Goal: Information Seeking & Learning: Learn about a topic

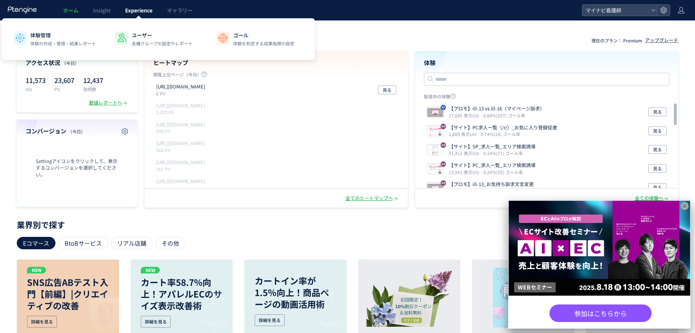
click at [143, 14] on span "Experience" at bounding box center [138, 10] width 27 height 7
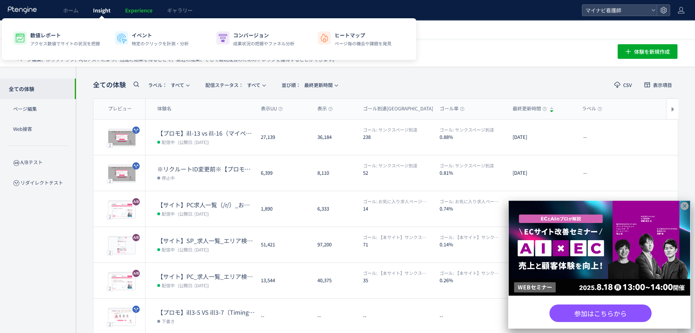
click at [110, 12] on span "Insight" at bounding box center [102, 10] width 18 height 7
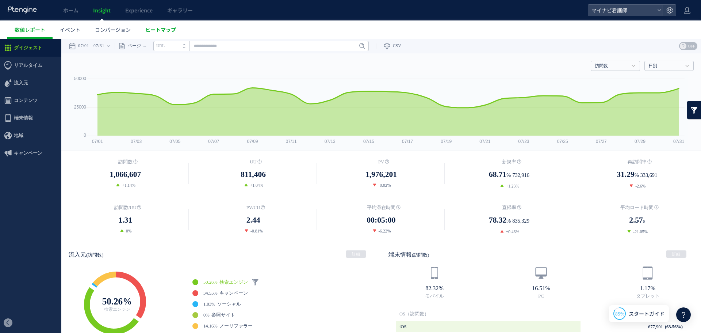
click at [163, 32] on span "ヒートマップ" at bounding box center [160, 29] width 31 height 7
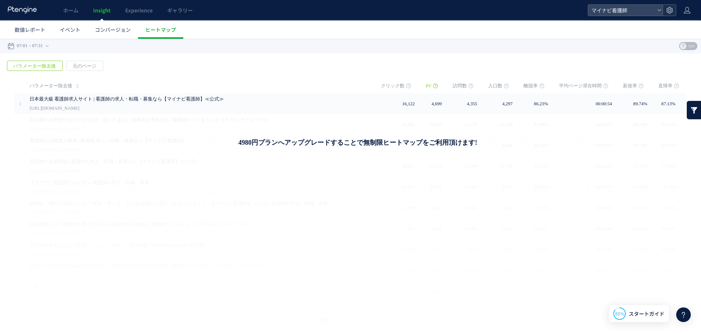
click at [668, 9] on icon at bounding box center [669, 10] width 7 height 7
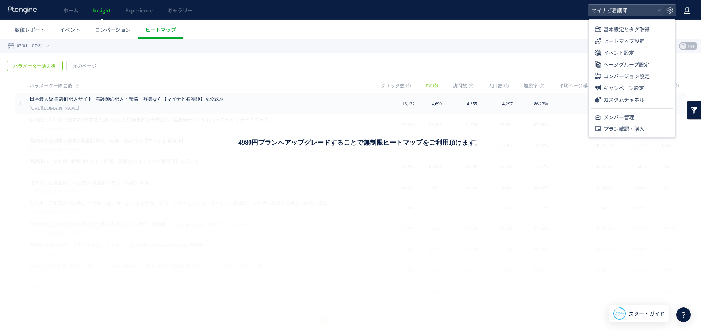
click at [690, 8] on icon at bounding box center [686, 10] width 7 height 7
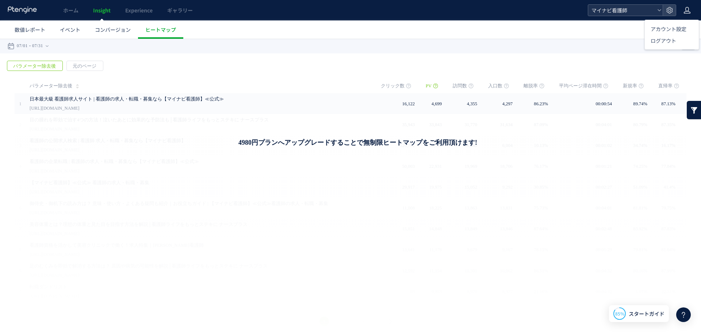
click at [654, 9] on div "マイナビ看護師" at bounding box center [625, 10] width 74 height 11
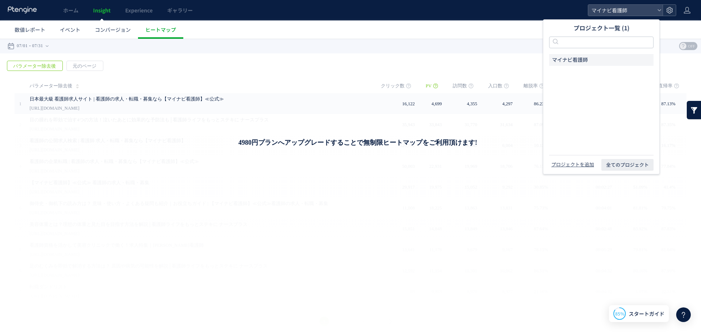
click at [670, 10] on icon at bounding box center [669, 10] width 7 height 7
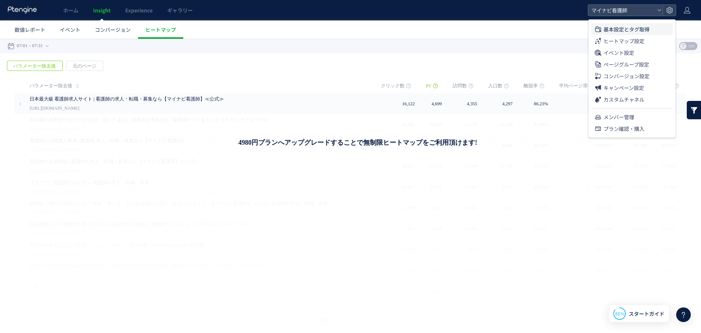
click at [627, 31] on span "基本設定とタグ取得" at bounding box center [626, 29] width 46 height 12
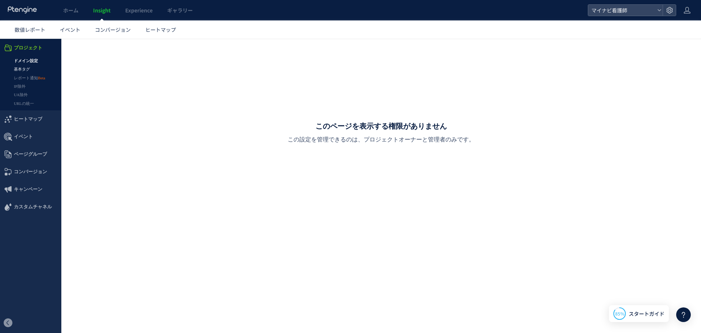
click at [33, 67] on link "基本タグ" at bounding box center [30, 69] width 61 height 8
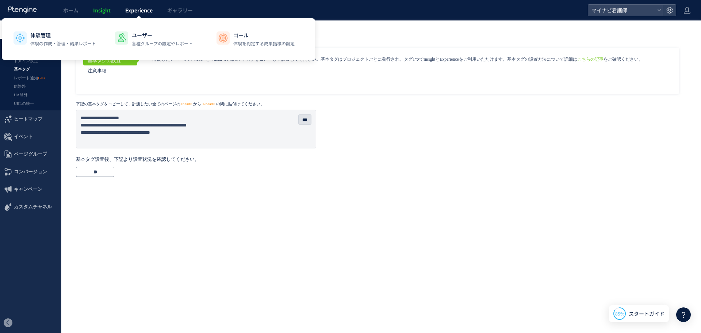
click at [143, 14] on span "Experience" at bounding box center [138, 10] width 27 height 7
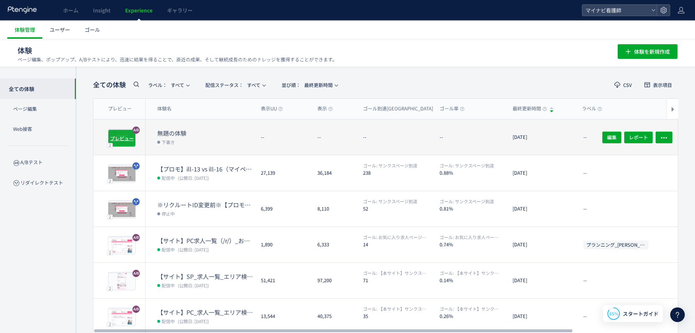
click at [121, 137] on span "プレビュー" at bounding box center [122, 137] width 24 height 7
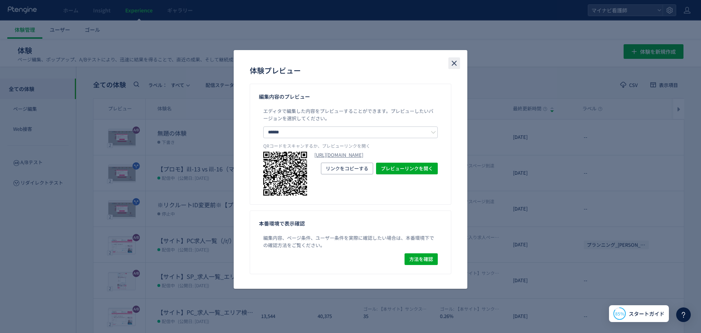
click at [453, 62] on use "close" at bounding box center [454, 63] width 5 height 5
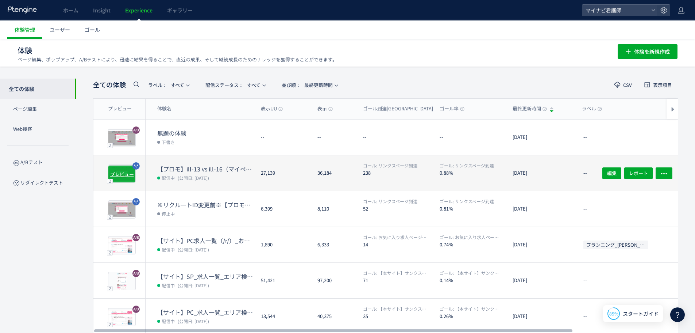
click at [128, 177] on div "プレビュー" at bounding box center [122, 174] width 28 height 18
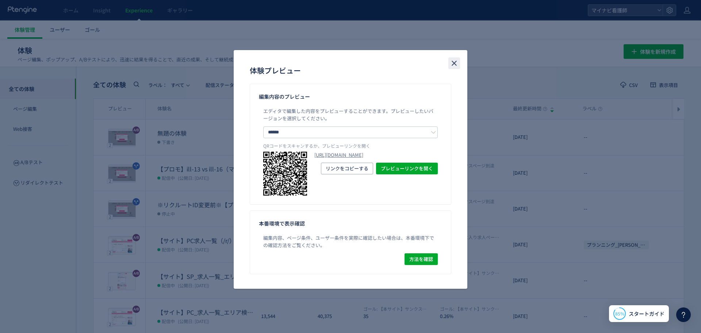
click at [455, 65] on icon "close" at bounding box center [454, 63] width 9 height 9
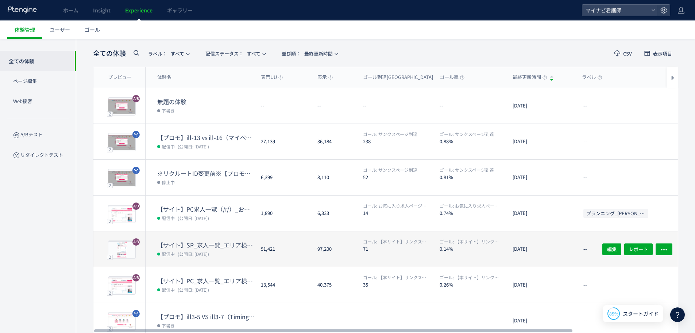
scroll to position [73, 0]
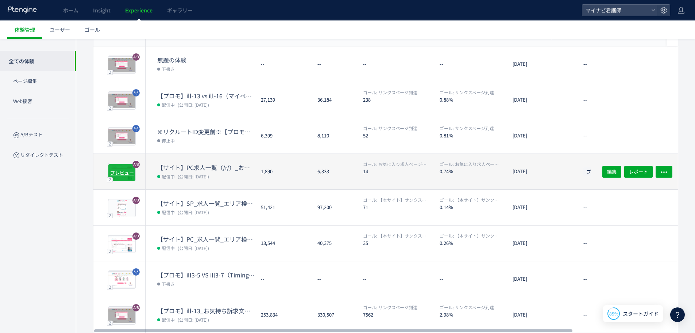
click at [126, 173] on span "プレビュー" at bounding box center [122, 172] width 24 height 7
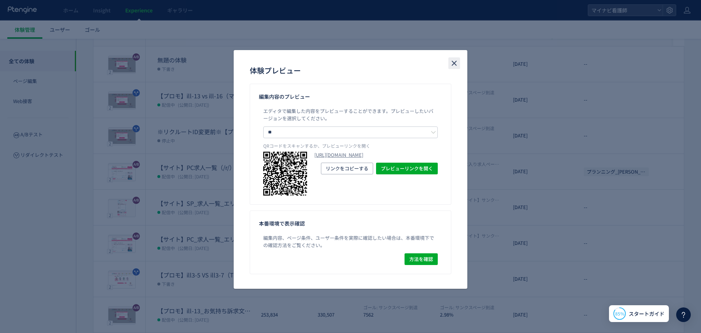
click at [456, 62] on icon "close" at bounding box center [454, 63] width 9 height 9
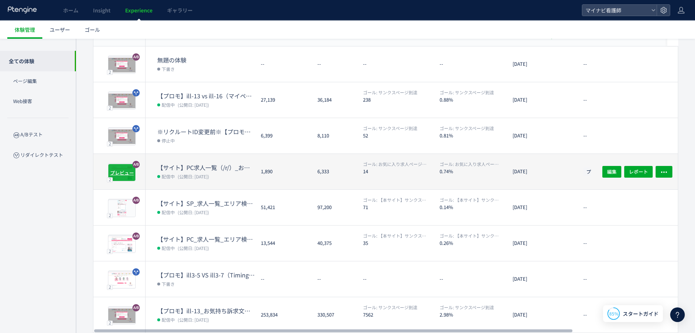
click at [125, 173] on span "プレビュー" at bounding box center [122, 172] width 24 height 7
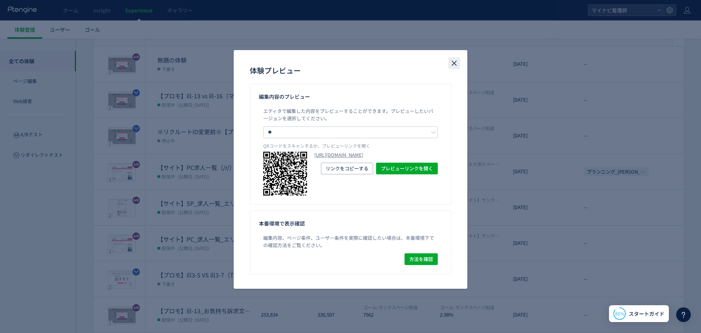
click at [458, 62] on icon "close" at bounding box center [454, 63] width 9 height 9
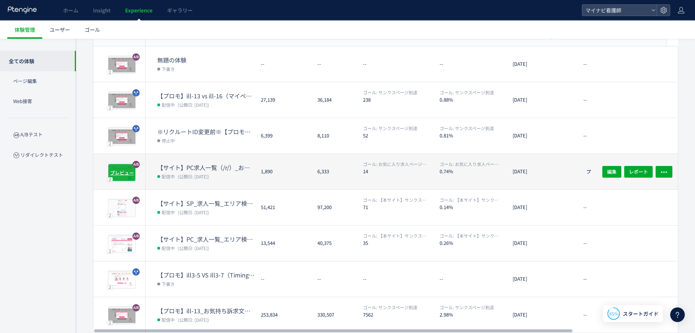
click at [119, 173] on span "プレビュー" at bounding box center [122, 172] width 24 height 7
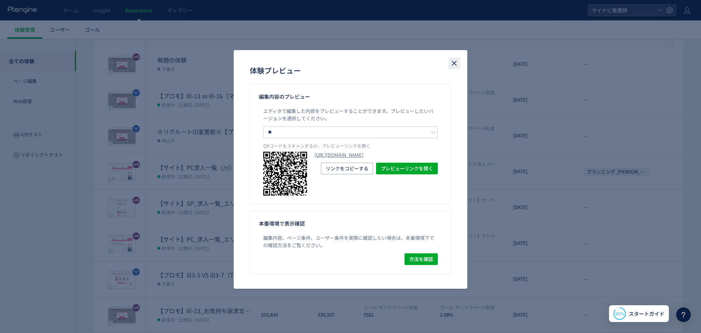
click at [453, 65] on icon "close" at bounding box center [454, 63] width 9 height 9
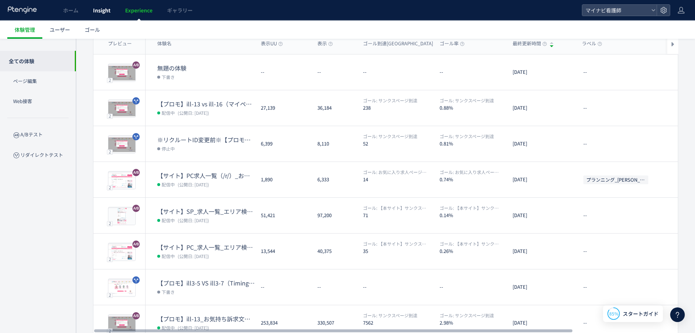
scroll to position [26, 0]
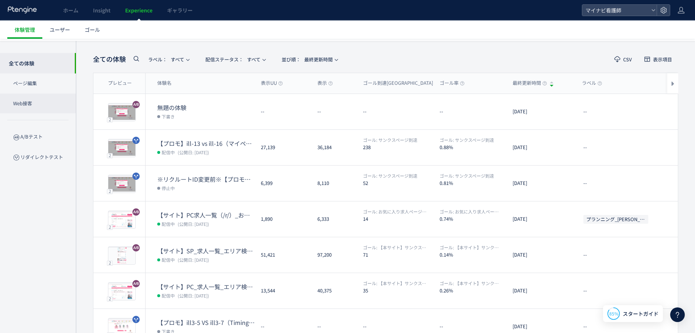
click at [46, 107] on p "Web接客" at bounding box center [38, 103] width 76 height 20
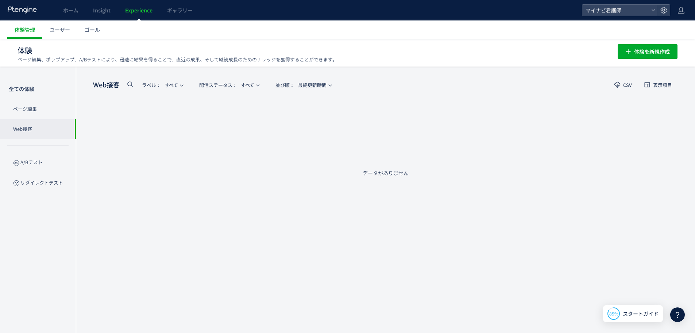
click at [143, 11] on span "Experience" at bounding box center [138, 10] width 27 height 7
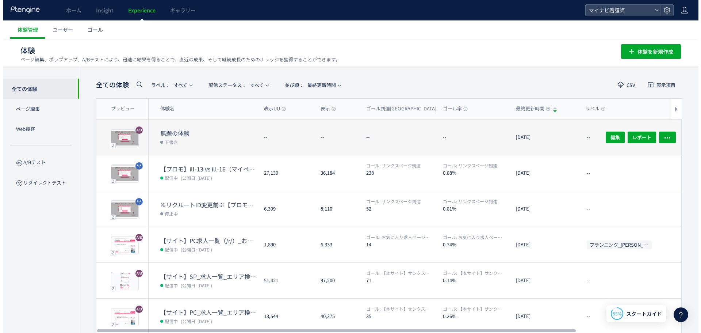
scroll to position [37, 0]
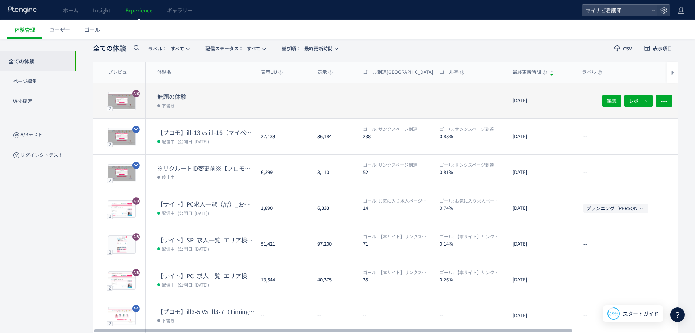
click at [171, 93] on dt "無題の体験" at bounding box center [206, 96] width 98 height 8
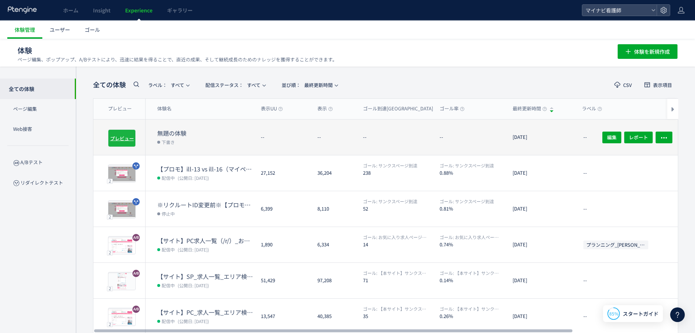
click at [128, 142] on div "プレビュー" at bounding box center [122, 138] width 28 height 18
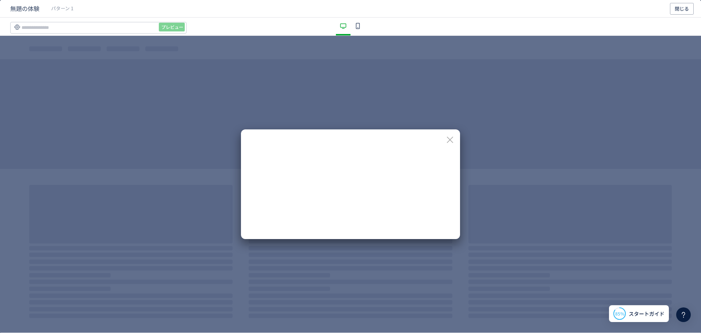
click at [451, 140] on div "dialog" at bounding box center [449, 139] width 9 height 9
click at [450, 135] on div "dialog" at bounding box center [449, 139] width 9 height 9
click at [449, 138] on div "dialog" at bounding box center [449, 139] width 9 height 9
click at [677, 7] on span "閉じる" at bounding box center [682, 9] width 14 height 12
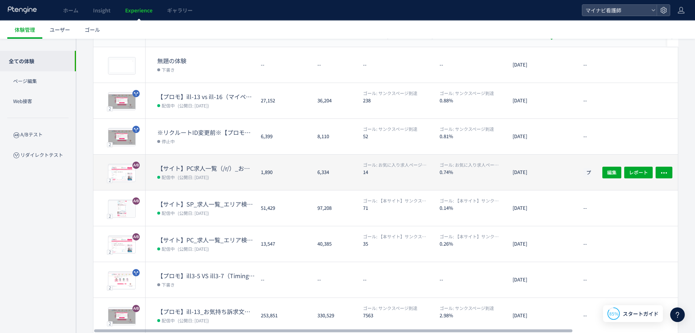
scroll to position [73, 0]
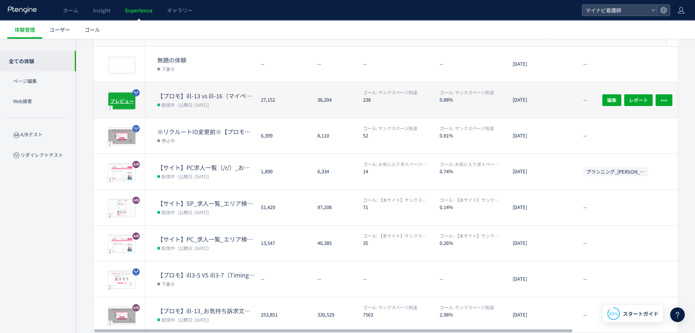
click at [119, 98] on span "プレビュー" at bounding box center [122, 100] width 24 height 7
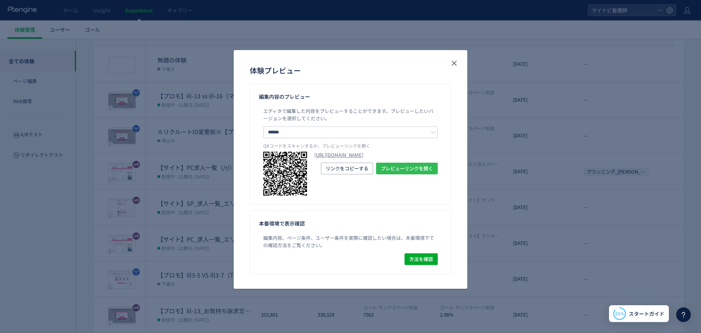
click at [415, 174] on span "プレビューリンクを開く" at bounding box center [407, 168] width 52 height 12
click at [453, 61] on icon "close" at bounding box center [454, 63] width 9 height 9
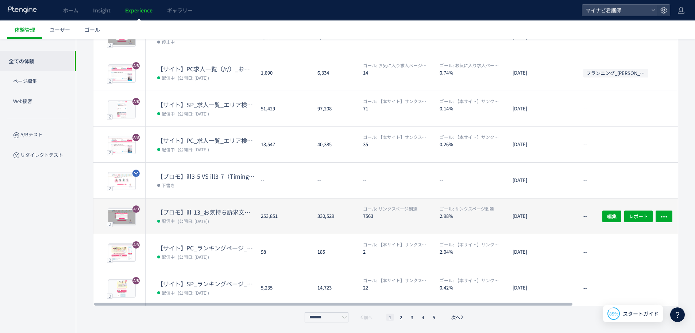
scroll to position [135, 0]
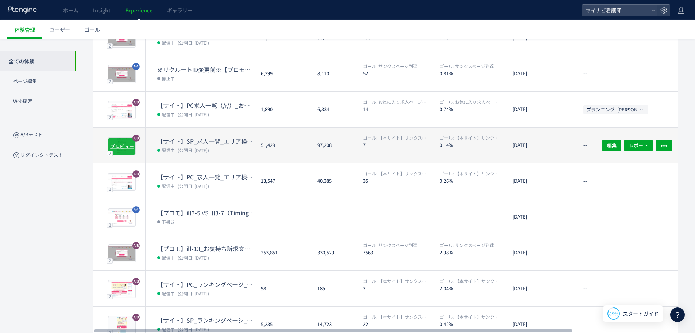
click at [119, 144] on span "プレビュー" at bounding box center [122, 145] width 24 height 7
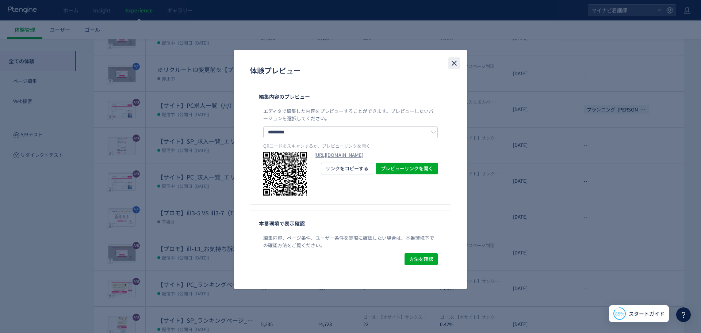
click at [452, 64] on icon "close" at bounding box center [454, 63] width 9 height 9
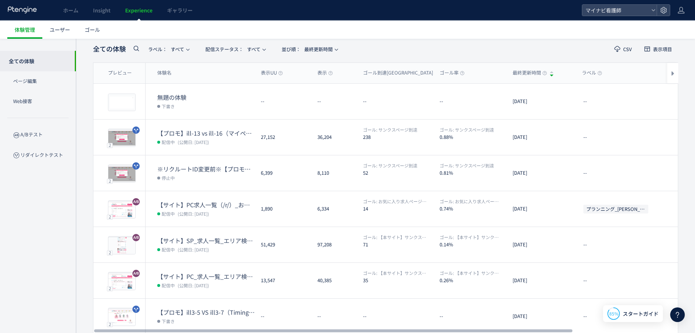
scroll to position [0, 0]
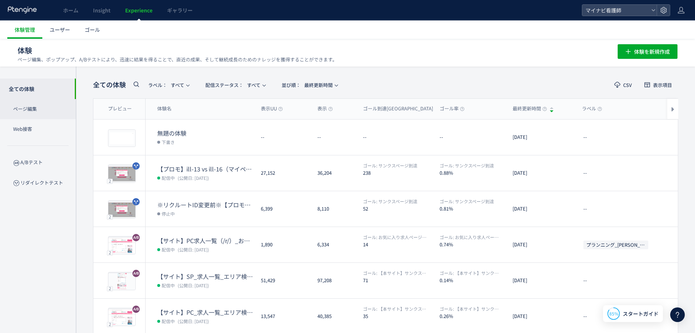
click at [35, 111] on p "ページ編集" at bounding box center [38, 109] width 76 height 20
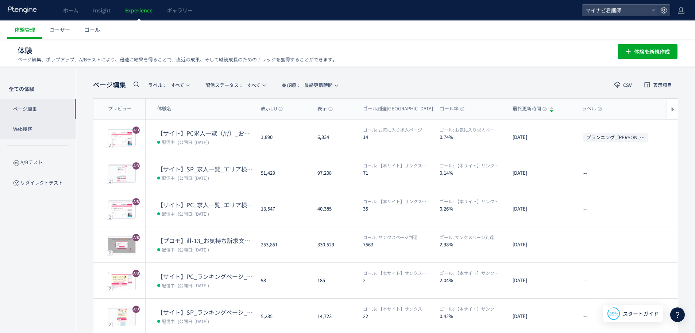
click at [45, 134] on p "Web接客" at bounding box center [38, 129] width 76 height 20
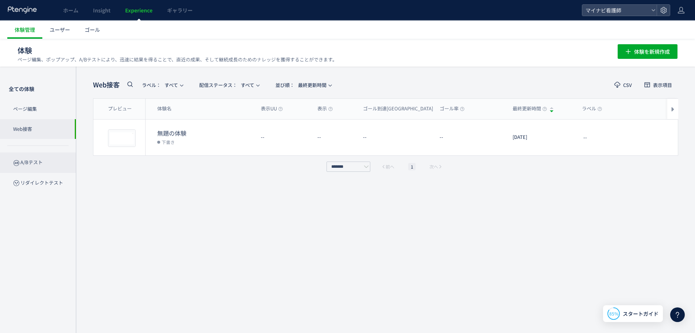
click at [59, 164] on p "A/Bテスト" at bounding box center [38, 162] width 76 height 20
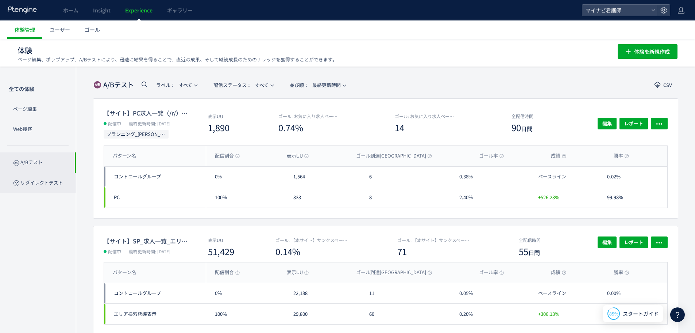
click at [51, 178] on p "リダイレクトテスト" at bounding box center [38, 183] width 76 height 20
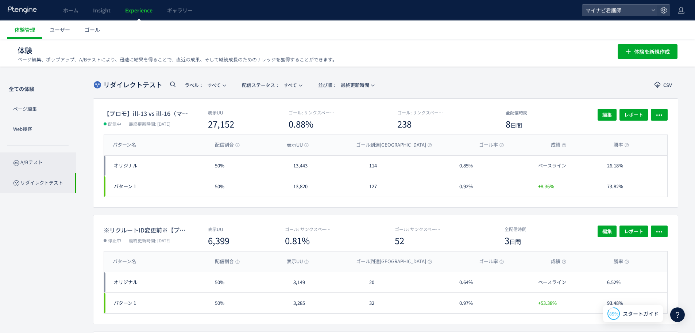
click at [43, 160] on p "A/Bテスト" at bounding box center [38, 162] width 76 height 20
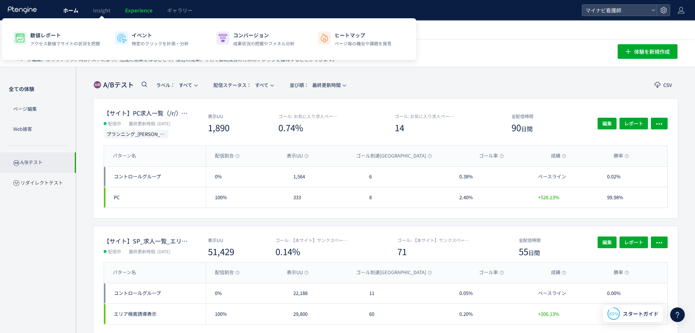
click at [65, 11] on span "ホーム" at bounding box center [70, 10] width 15 height 7
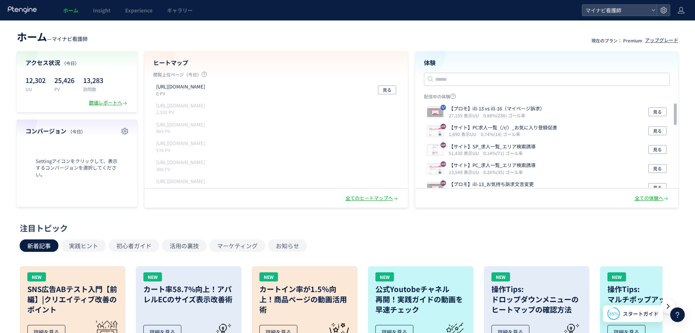
click at [108, 101] on div "数値レポートへ" at bounding box center [108, 102] width 39 height 7
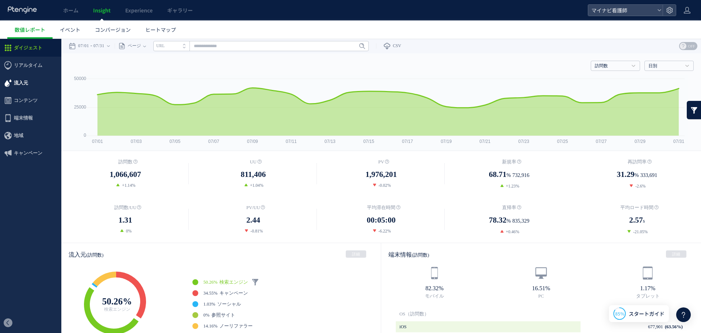
click at [37, 87] on span "流入元" at bounding box center [30, 83] width 61 height 18
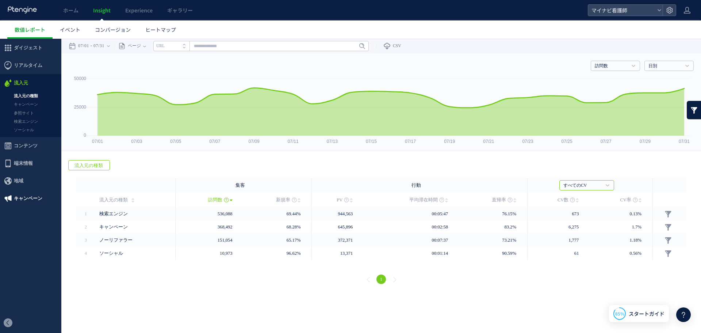
click at [36, 199] on span "キャンペーン" at bounding box center [28, 198] width 28 height 18
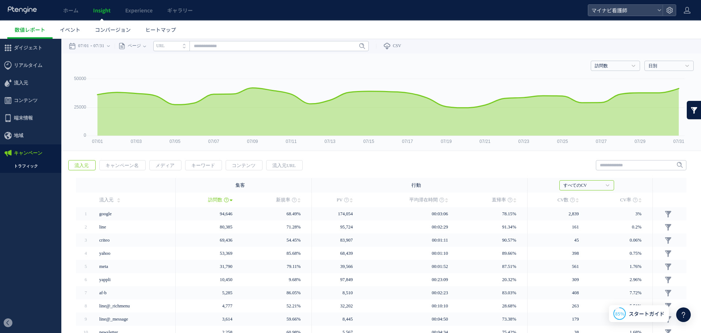
click at [36, 165] on link "トラフィック" at bounding box center [30, 166] width 61 height 8
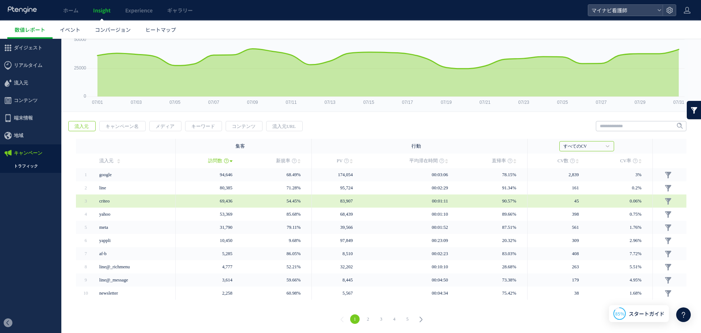
scroll to position [39, 0]
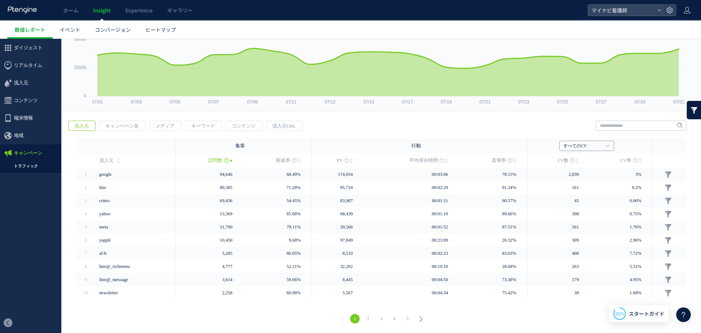
click at [579, 144] on link "すべてのCV" at bounding box center [582, 146] width 39 height 7
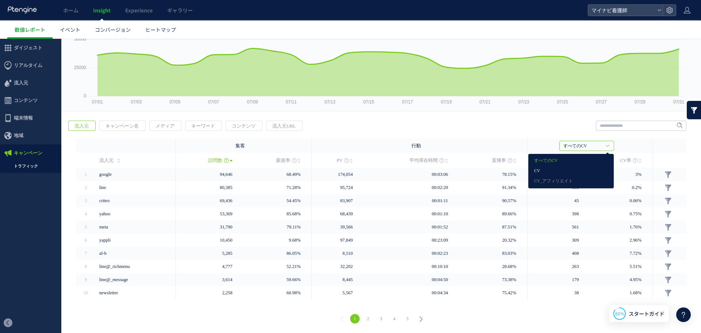
click at [568, 172] on link "CV" at bounding box center [571, 170] width 74 height 9
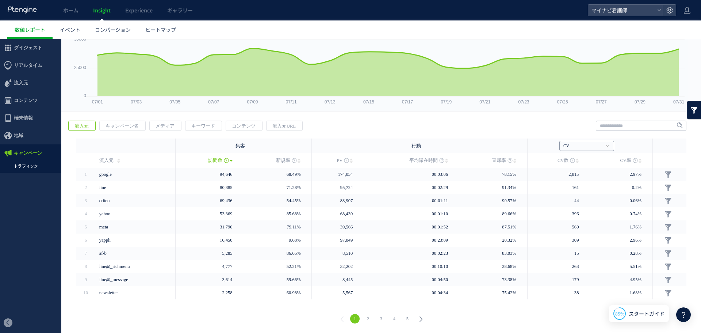
click at [571, 146] on link "CV" at bounding box center [582, 146] width 39 height 7
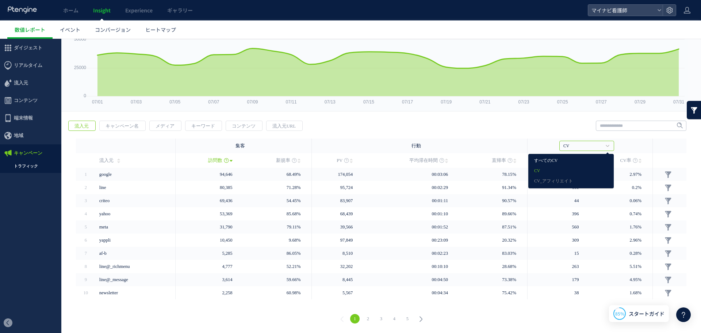
click at [556, 161] on link "すべてのCV" at bounding box center [571, 160] width 74 height 9
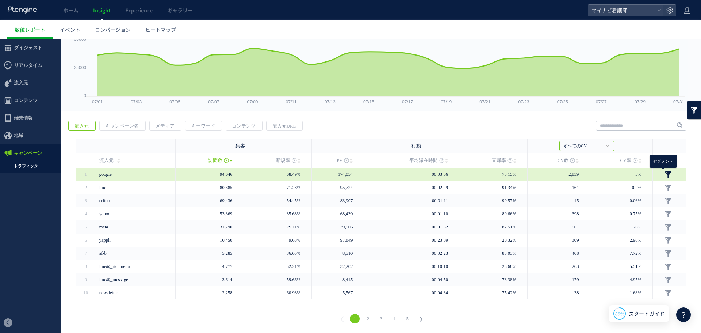
click at [664, 173] on link at bounding box center [667, 174] width 7 height 7
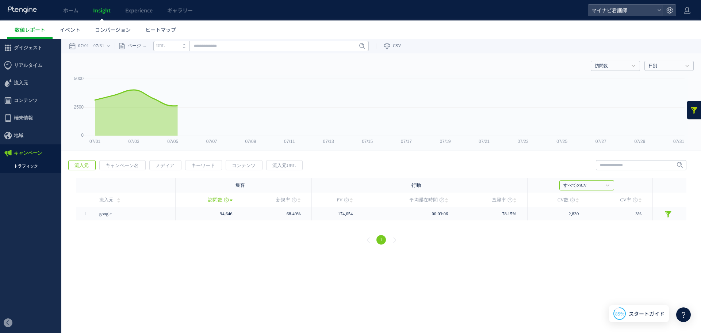
scroll to position [0, 0]
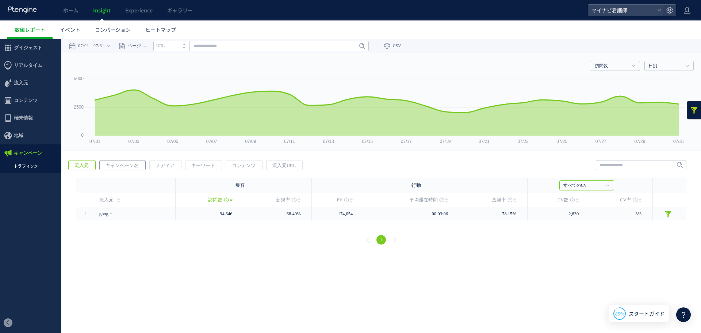
click at [125, 162] on span "キャンペーン名" at bounding box center [122, 165] width 45 height 10
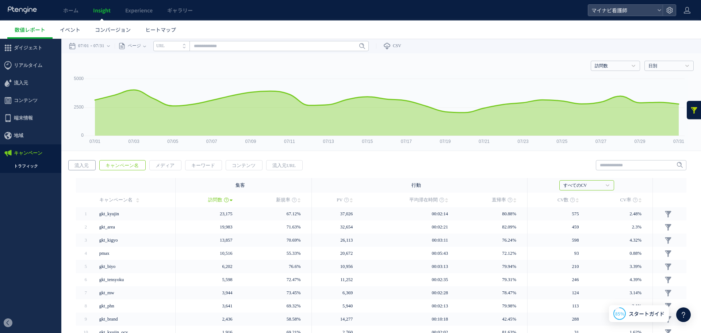
click at [90, 166] on span "流入元" at bounding box center [82, 165] width 26 height 10
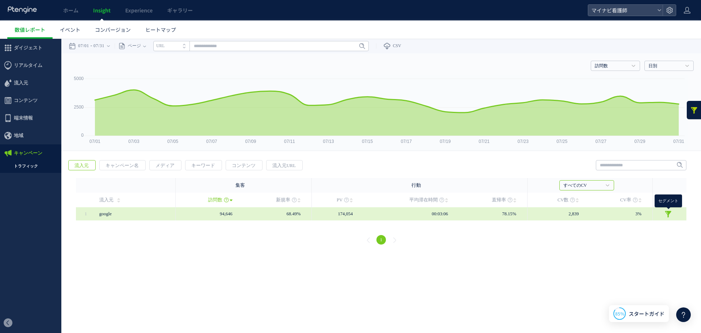
click at [669, 211] on link at bounding box center [667, 213] width 7 height 7
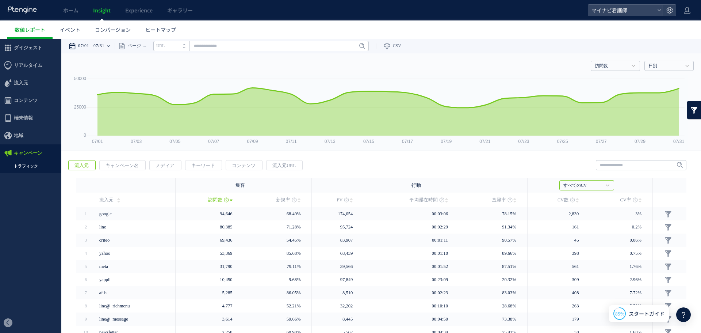
click at [102, 48] on time "07/31" at bounding box center [98, 46] width 11 height 15
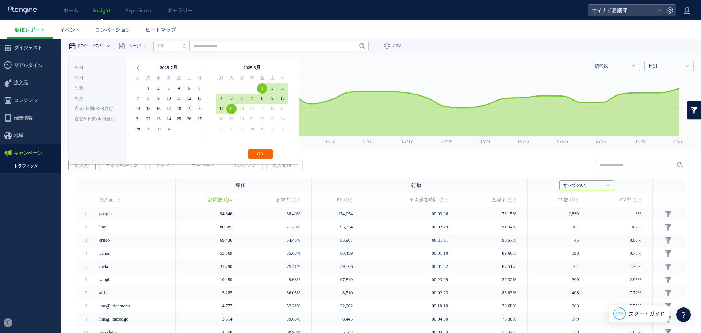
click at [267, 154] on button "OK" at bounding box center [260, 153] width 25 height 9
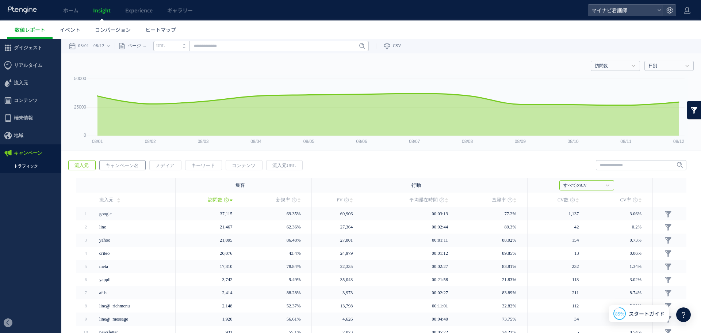
click at [124, 165] on span "キャンペーン名" at bounding box center [122, 165] width 45 height 10
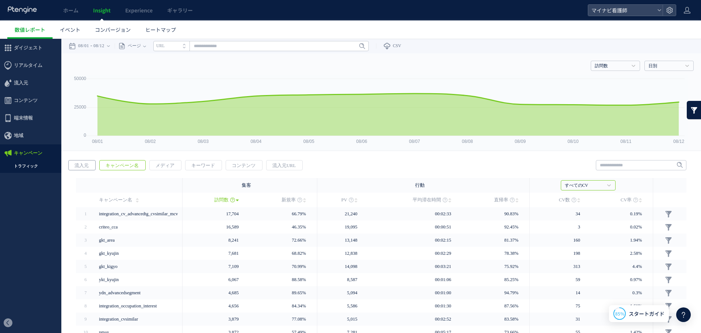
click at [78, 165] on span "流入元" at bounding box center [82, 165] width 26 height 10
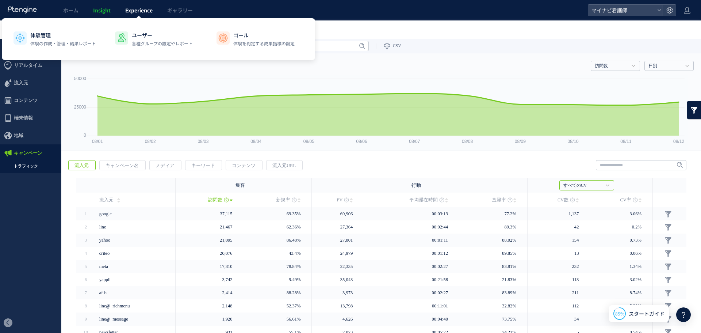
click at [141, 13] on span "Experience" at bounding box center [138, 10] width 27 height 7
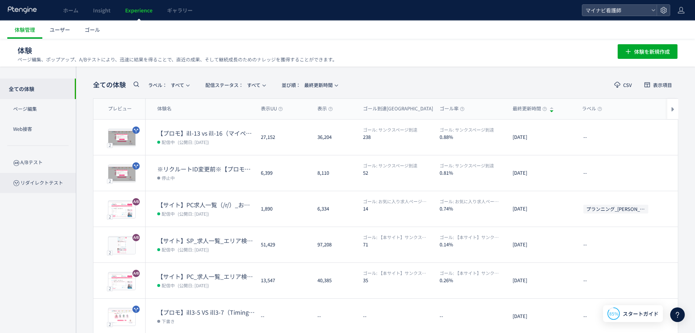
click at [44, 189] on p "リダイレクトテスト" at bounding box center [38, 183] width 76 height 20
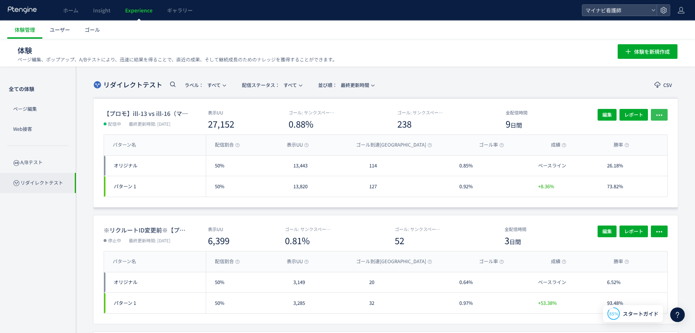
click at [663, 114] on button "button" at bounding box center [659, 115] width 17 height 12
click at [664, 181] on li "ヒートマップを見る" at bounding box center [659, 187] width 61 height 13
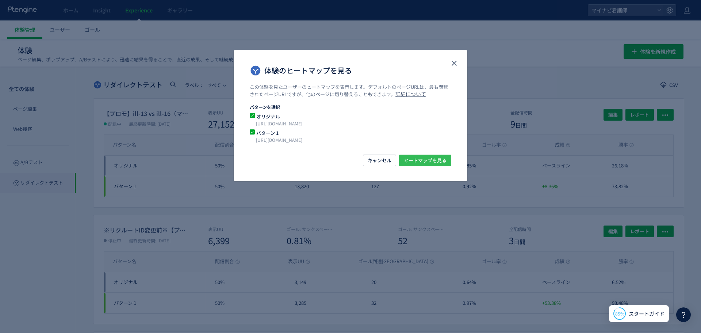
click at [436, 158] on span "ヒートマップを見る" at bounding box center [425, 160] width 43 height 12
click at [371, 158] on span "キャンセル" at bounding box center [380, 160] width 24 height 12
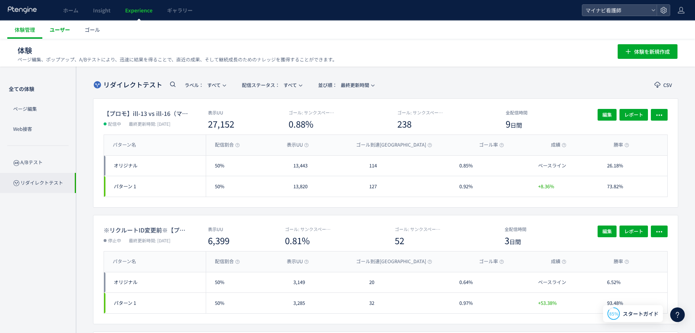
click at [63, 32] on span "ユーザー" at bounding box center [60, 29] width 20 height 7
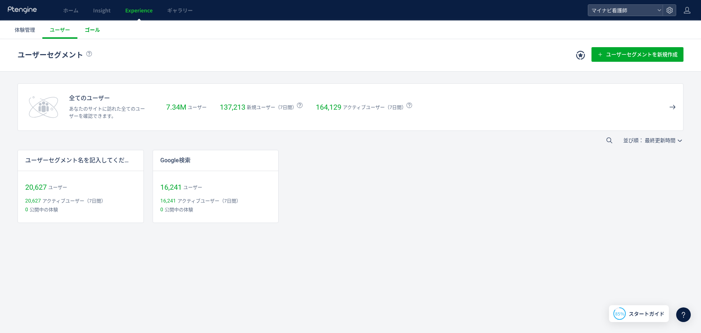
click at [100, 33] on span "ゴール" at bounding box center [92, 29] width 15 height 7
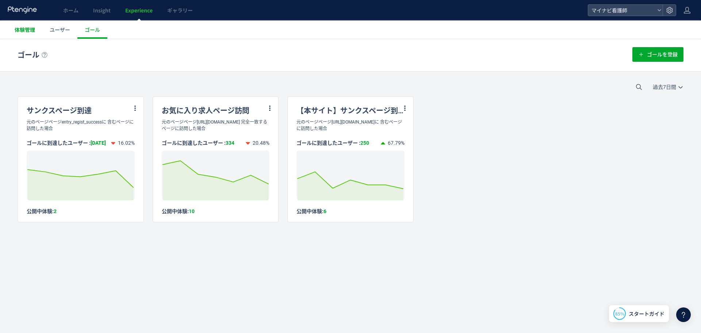
click at [28, 36] on link "体験管理" at bounding box center [24, 29] width 35 height 18
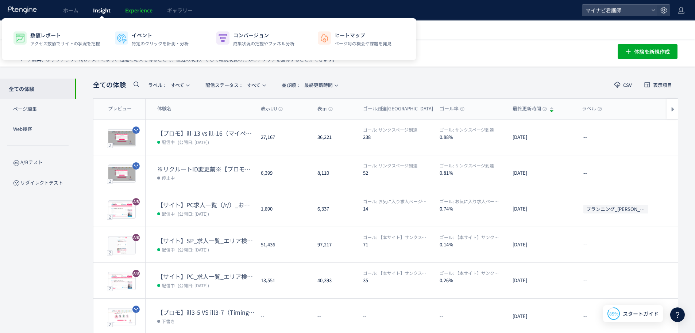
click at [103, 9] on span "Insight" at bounding box center [102, 10] width 18 height 7
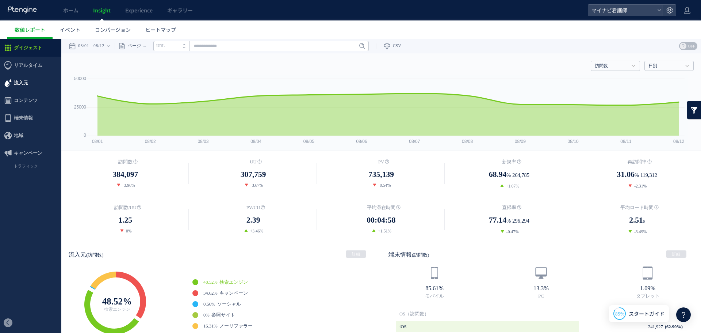
click at [31, 84] on span "流入元" at bounding box center [30, 83] width 61 height 18
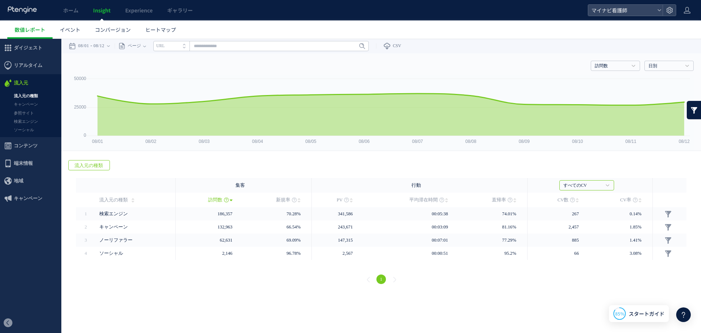
click at [38, 93] on link "流入元の種類" at bounding box center [30, 96] width 61 height 8
click at [141, 45] on span "ページ" at bounding box center [133, 46] width 15 height 15
click at [191, 69] on div "訪問数 訪問数 [GEOGRAPHIC_DATA] PV 新規率 再訪問率 訪問数/UU PV/UU 平均滞在時間 直帰率 平均ロード時間 日別" at bounding box center [381, 64] width 625 height 22
click at [27, 103] on link "キャンペーン" at bounding box center [30, 104] width 61 height 8
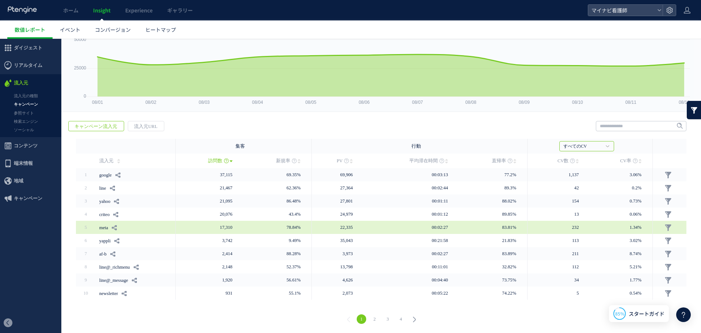
scroll to position [39, 0]
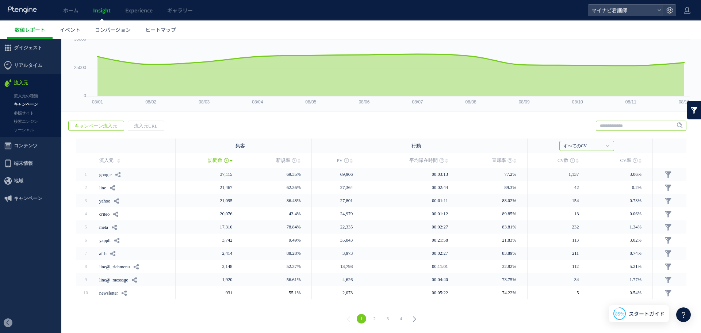
click at [607, 126] on input "text" at bounding box center [641, 125] width 91 height 10
type input "*"
type input "******"
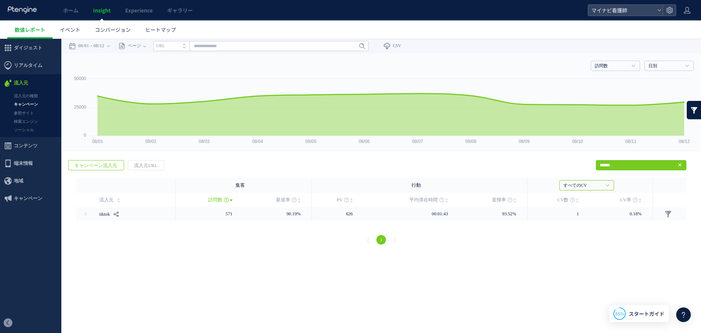
scroll to position [0, 0]
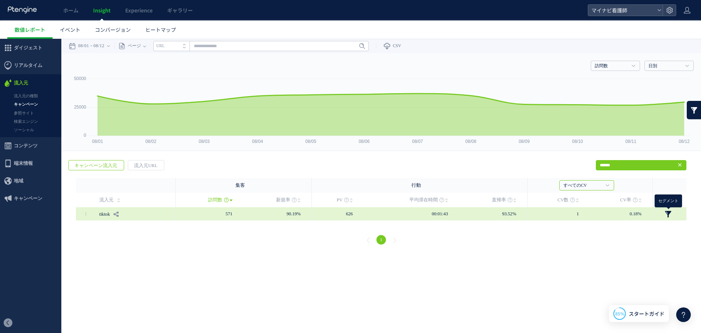
click at [668, 213] on link at bounding box center [667, 213] width 7 height 7
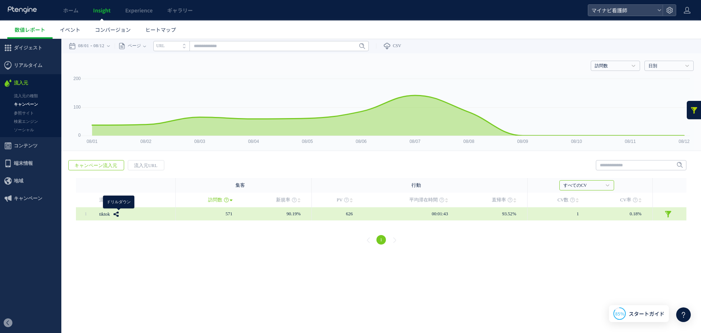
click at [117, 212] on use at bounding box center [116, 213] width 5 height 5
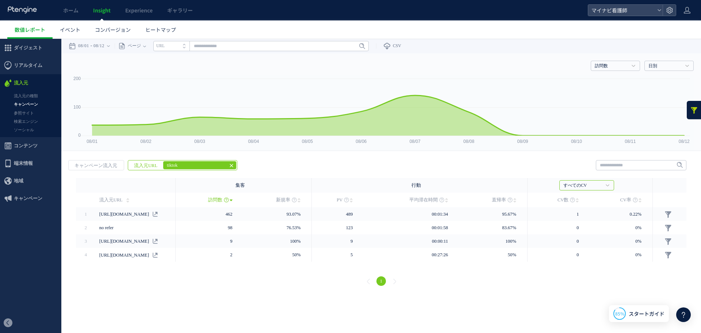
click at [230, 165] on use at bounding box center [231, 165] width 3 height 3
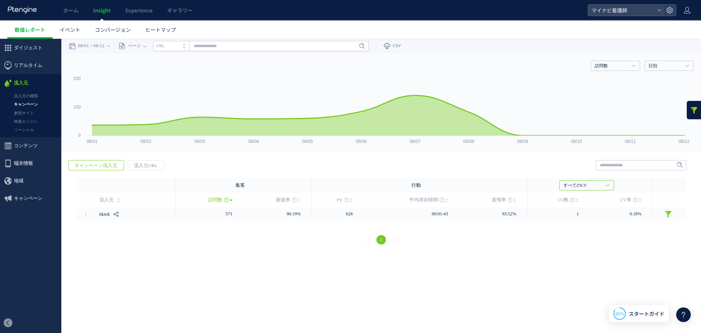
click at [109, 164] on span "キャンペーン流入元" at bounding box center [96, 165] width 54 height 10
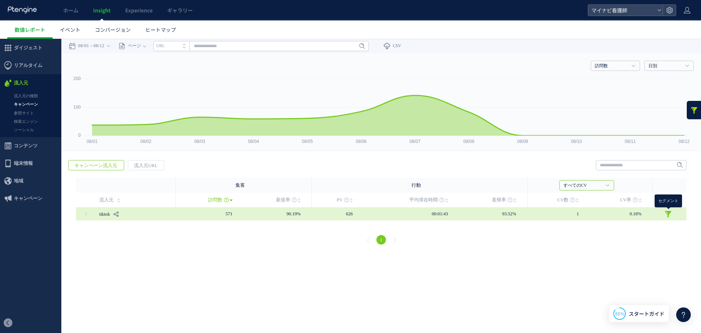
click at [666, 212] on link at bounding box center [667, 213] width 7 height 7
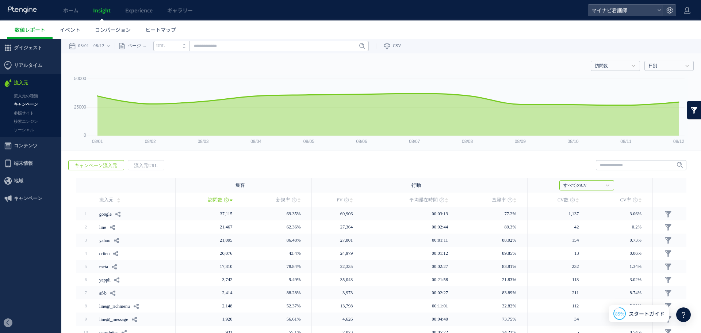
click at [112, 165] on span "キャンペーン流入元" at bounding box center [96, 165] width 54 height 10
click at [27, 113] on link "参照サイト" at bounding box center [30, 113] width 61 height 8
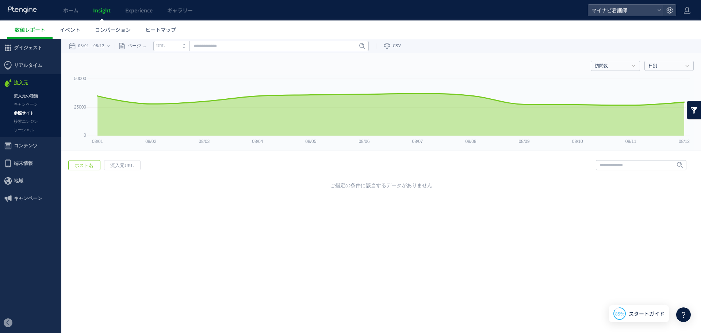
click at [31, 95] on link "流入元の種類" at bounding box center [30, 96] width 61 height 8
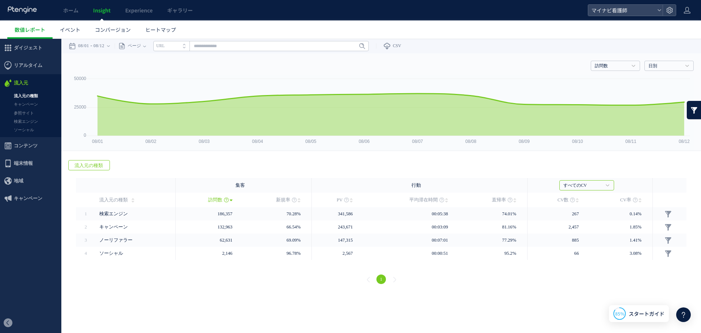
click at [80, 164] on span "流入元の種類" at bounding box center [89, 165] width 40 height 10
click at [34, 101] on link "キャンペーン" at bounding box center [30, 104] width 61 height 8
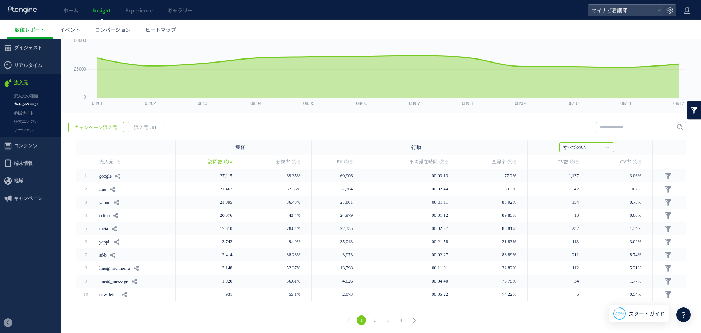
scroll to position [39, 0]
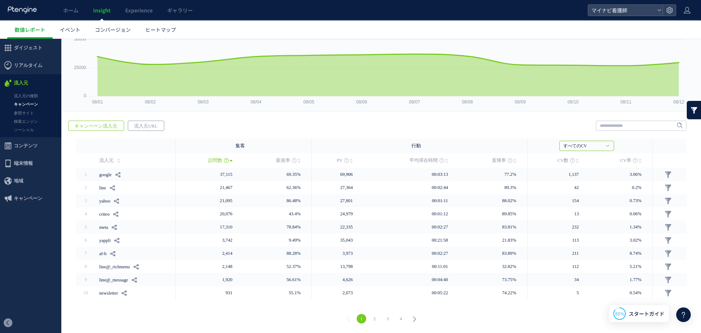
click at [150, 124] on span "流入元URL" at bounding box center [145, 126] width 35 height 10
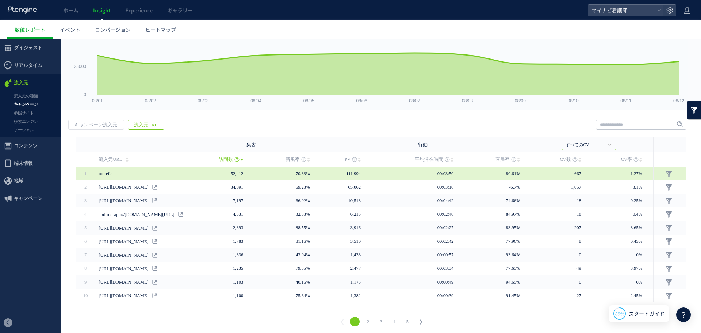
scroll to position [41, 0]
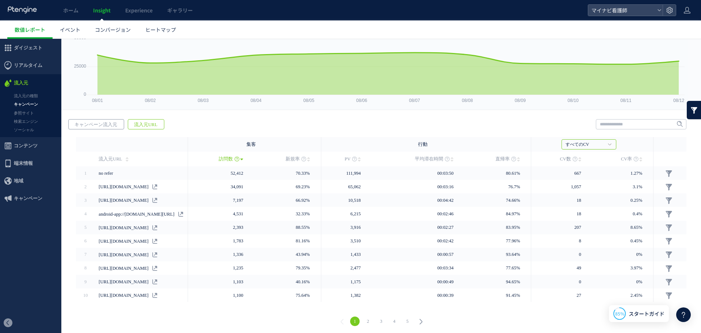
click at [112, 127] on span "キャンペーン流入元" at bounding box center [96, 124] width 54 height 10
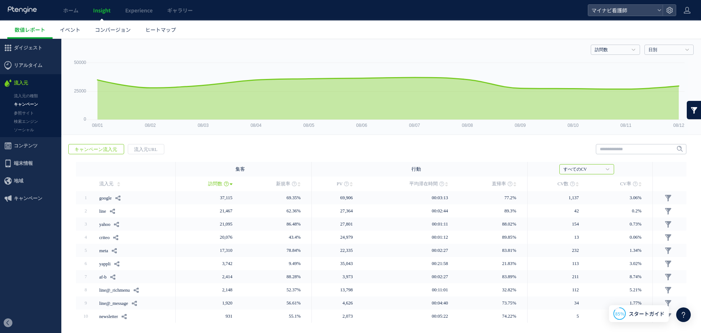
scroll to position [39, 0]
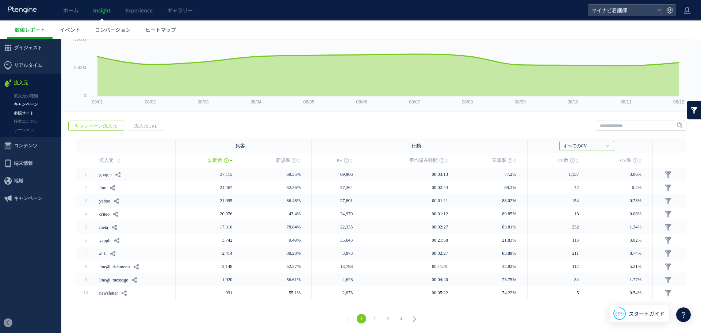
click at [22, 113] on link "参照サイト" at bounding box center [30, 113] width 61 height 8
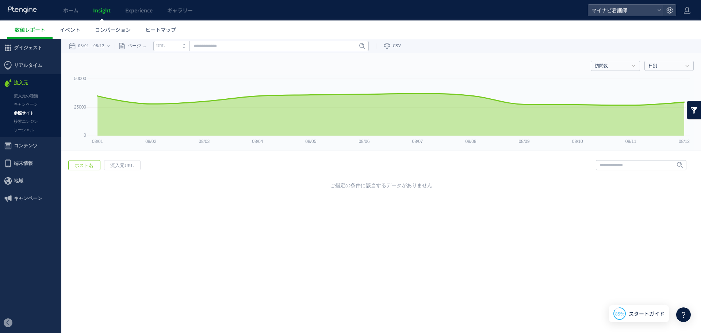
click at [27, 122] on link "検索エンジン" at bounding box center [30, 121] width 61 height 8
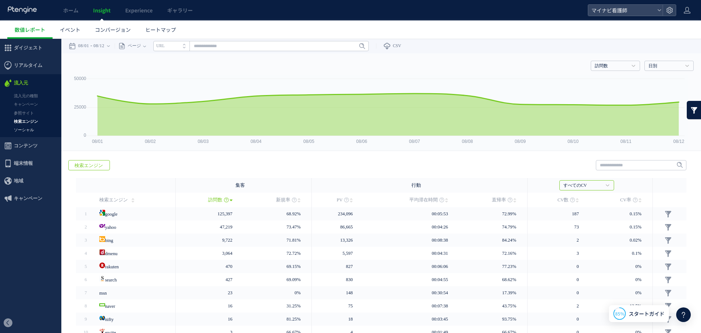
click at [27, 130] on link "ソーシャル" at bounding box center [30, 130] width 61 height 8
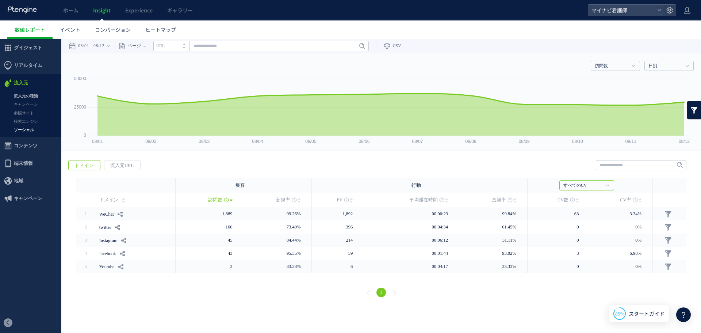
click at [23, 92] on link "流入元の種類" at bounding box center [30, 96] width 61 height 8
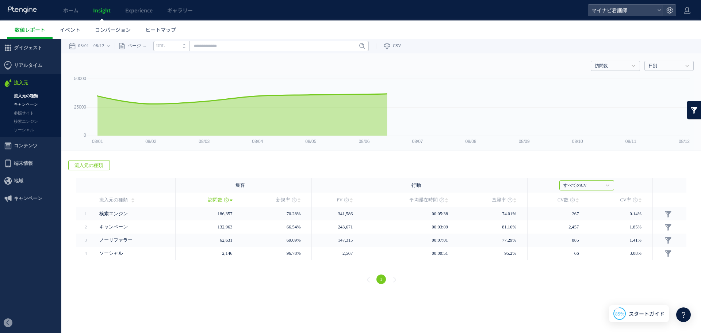
click at [33, 103] on link "キャンペーン" at bounding box center [30, 104] width 61 height 8
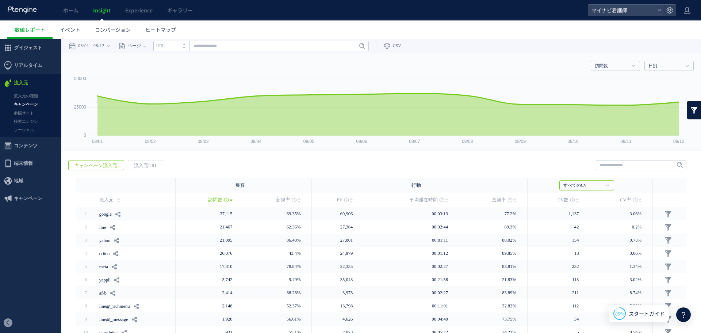
scroll to position [39, 0]
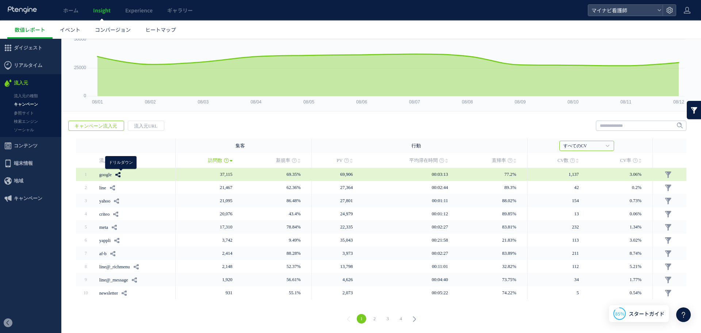
click at [120, 173] on use at bounding box center [117, 174] width 5 height 5
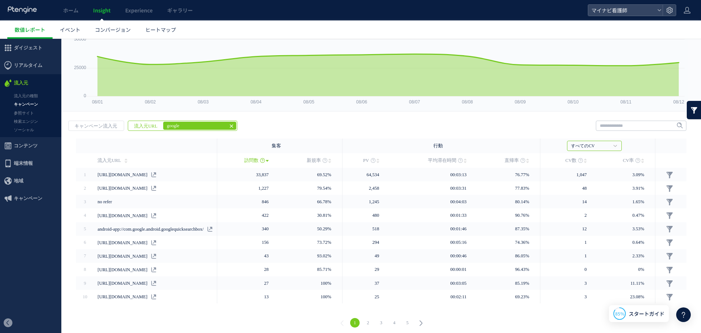
scroll to position [39, 0]
click at [229, 124] on icon at bounding box center [232, 126] width 6 height 6
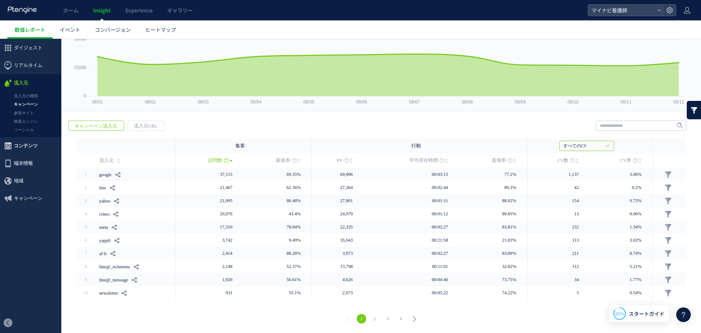
click at [31, 143] on span "コンテンツ" at bounding box center [26, 146] width 24 height 18
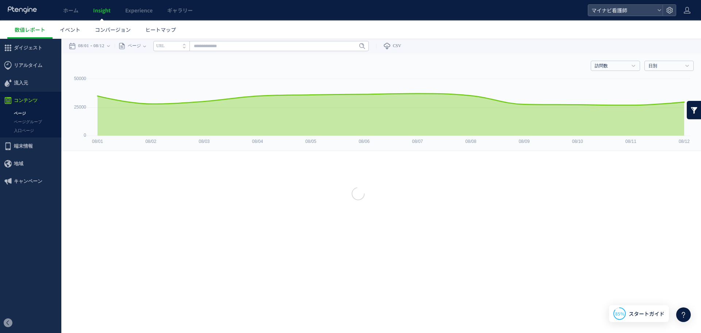
click at [30, 128] on link "入口ページ" at bounding box center [30, 130] width 61 height 8
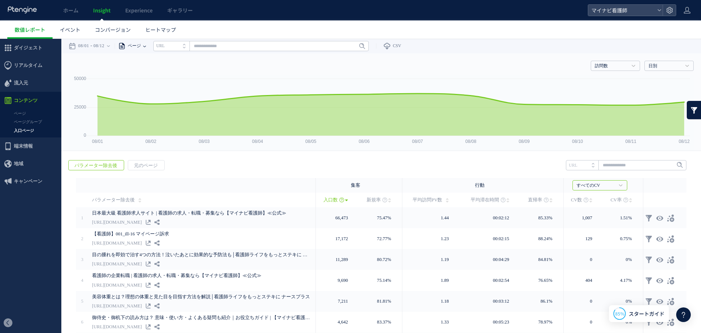
click at [141, 43] on span "ページ" at bounding box center [133, 46] width 15 height 15
click at [155, 83] on li "パラメーター除去後" at bounding box center [144, 83] width 43 height 9
click at [167, 45] on span "パラメーター除去後" at bounding box center [147, 46] width 42 height 15
click at [172, 74] on li "ページグループ" at bounding box center [170, 73] width 43 height 9
click at [157, 42] on span "ページグループ" at bounding box center [142, 46] width 33 height 15
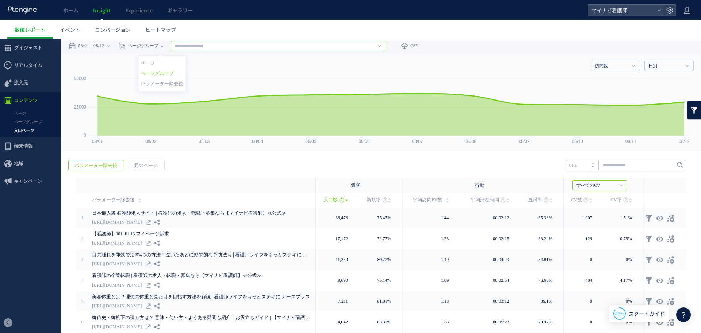
click at [234, 45] on input "text" at bounding box center [278, 46] width 215 height 10
click at [304, 62] on link "新しいページグループを作成します" at bounding box center [278, 62] width 211 height 9
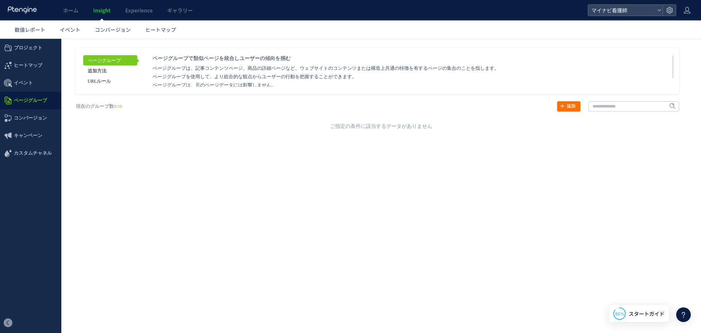
click at [108, 72] on link "追加方法" at bounding box center [110, 70] width 54 height 10
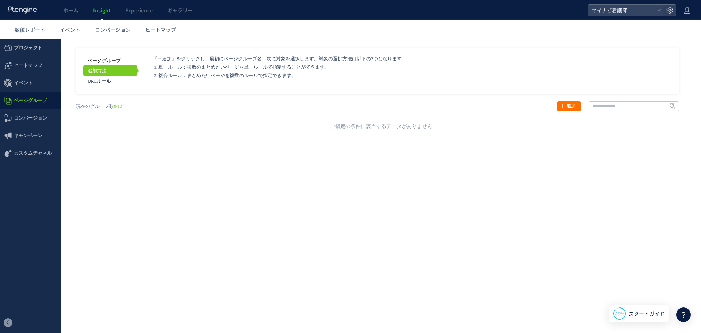
click at [111, 62] on link "ページグループ" at bounding box center [110, 60] width 54 height 10
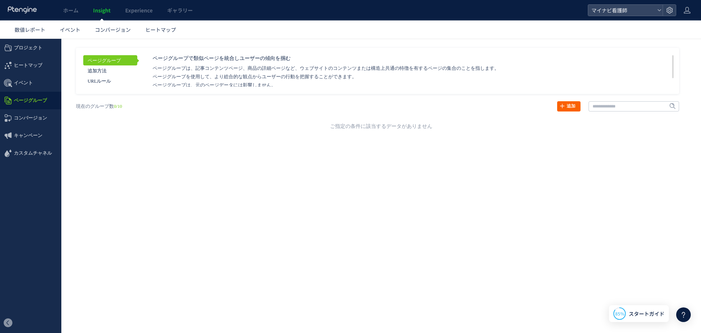
click at [564, 106] on icon at bounding box center [562, 106] width 6 height 6
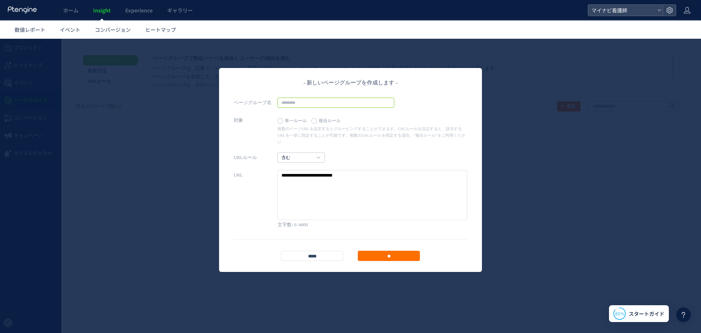
click at [320, 103] on input "text" at bounding box center [335, 102] width 117 height 10
type input "*"
type input "**"
click at [301, 172] on textarea at bounding box center [372, 195] width 190 height 50
paste textarea "**********"
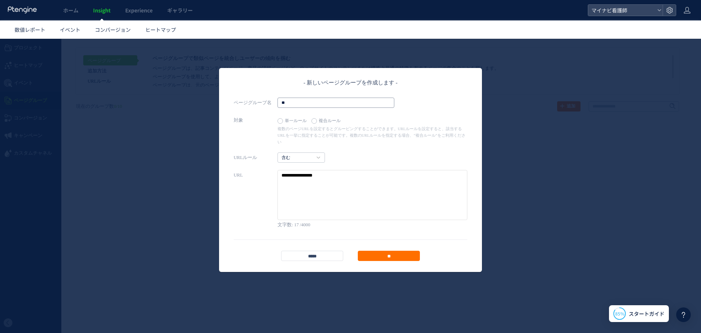
type textarea "**********"
click at [306, 101] on input "**" at bounding box center [335, 102] width 117 height 10
type input "*"
type input "******"
click at [384, 250] on input "**" at bounding box center [389, 255] width 62 height 10
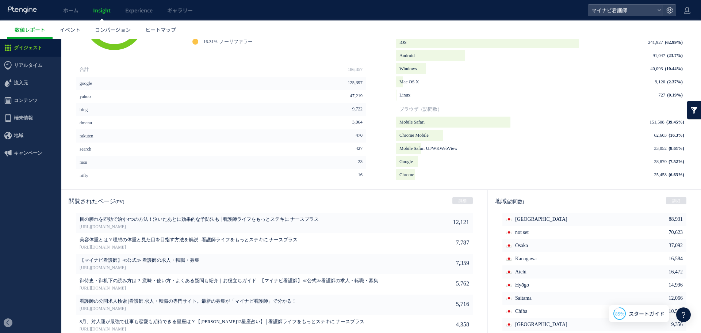
scroll to position [318, 0]
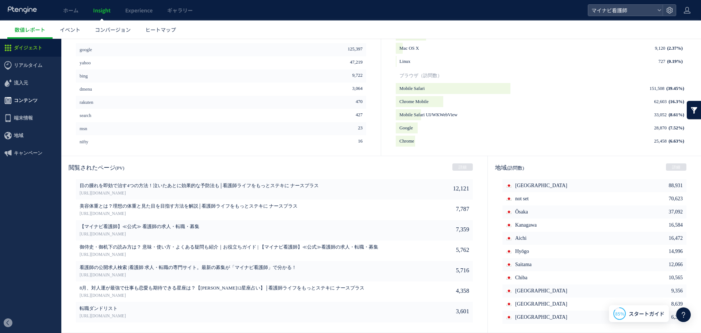
click at [31, 102] on span "コンテンツ" at bounding box center [26, 101] width 24 height 18
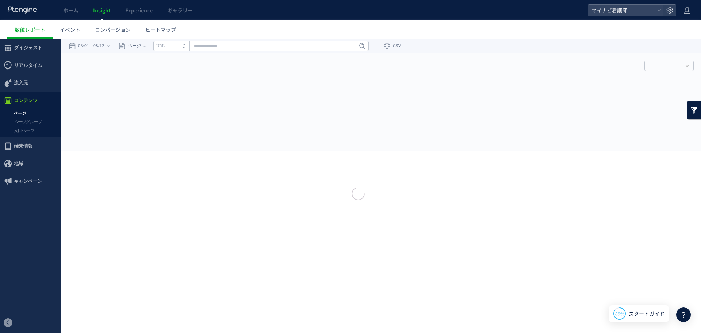
click at [33, 131] on div at bounding box center [350, 166] width 701 height 333
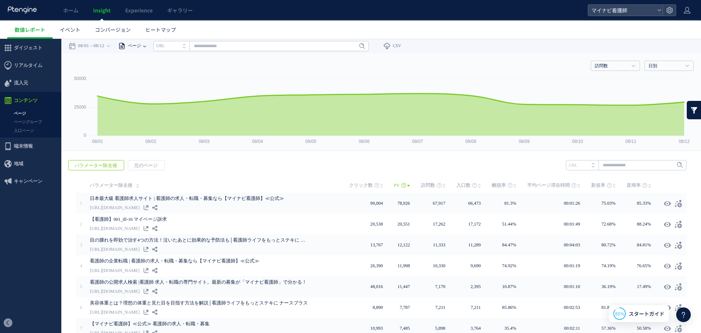
click at [141, 47] on span "ページ" at bounding box center [133, 46] width 15 height 15
click at [159, 72] on li "ページグループ" at bounding box center [144, 73] width 43 height 9
click at [218, 47] on input "text" at bounding box center [278, 46] width 215 height 10
click at [221, 60] on link "tiktok" at bounding box center [278, 62] width 211 height 9
type input "******"
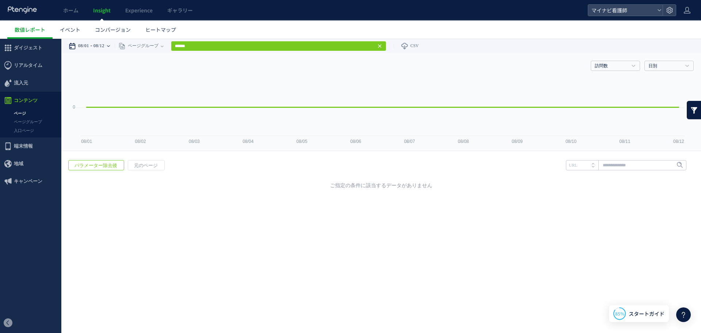
click at [89, 49] on time "08/01" at bounding box center [83, 46] width 11 height 15
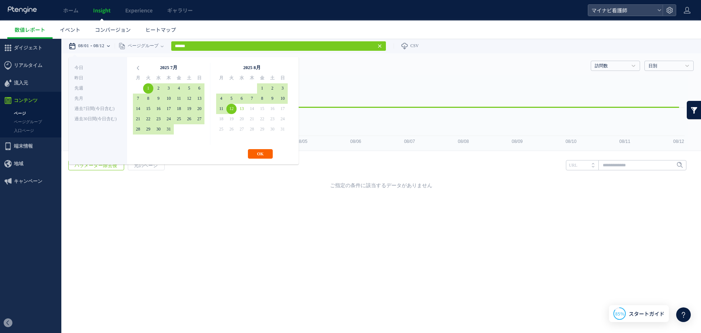
click at [259, 151] on button "OK" at bounding box center [260, 153] width 25 height 9
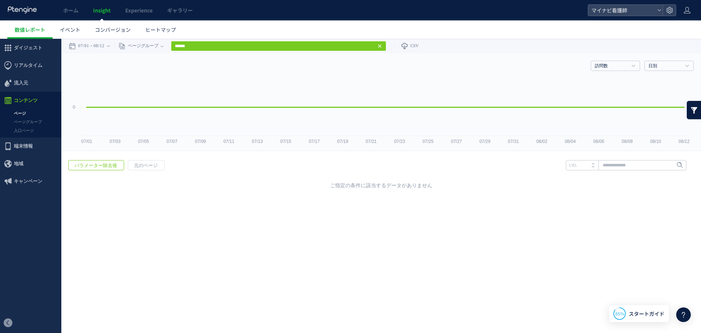
click at [383, 46] on icon at bounding box center [380, 46] width 6 height 6
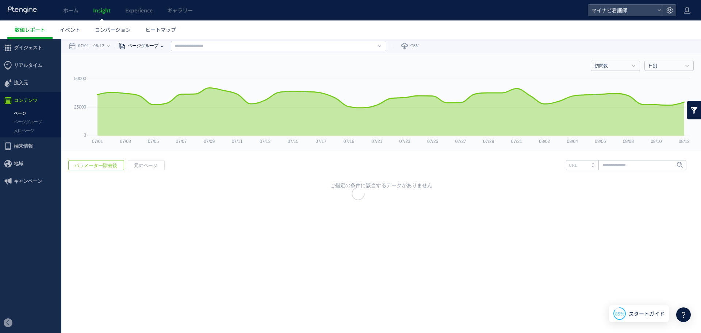
click at [158, 50] on span "ページグループ" at bounding box center [142, 46] width 33 height 15
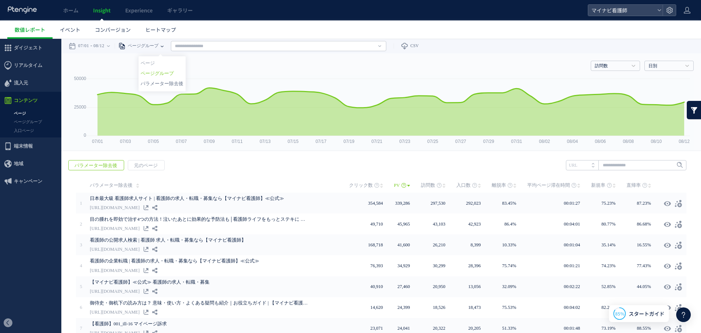
click at [168, 84] on li "パラメーター除去後" at bounding box center [162, 83] width 43 height 9
click at [167, 45] on span "パラメーター除去後" at bounding box center [147, 46] width 42 height 15
click at [166, 61] on li "ページ" at bounding box center [170, 62] width 43 height 9
click at [218, 46] on input "text" at bounding box center [260, 46] width 215 height 10
paste input "**********"
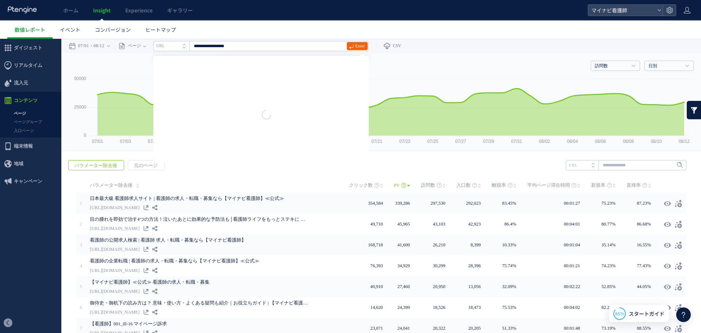
click at [362, 46] on span "Enter" at bounding box center [359, 46] width 9 height 8
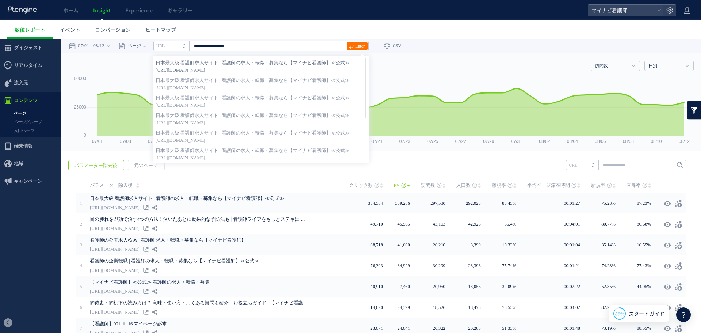
drag, startPoint x: 280, startPoint y: 64, endPoint x: 328, endPoint y: 71, distance: 48.3
click at [280, 64] on strong "日本最大級 看護師求人サイト | 看護師の求人・転職・募集なら【マイナビ看護師】≪公式≫" at bounding box center [260, 62] width 211 height 7
type input "**********"
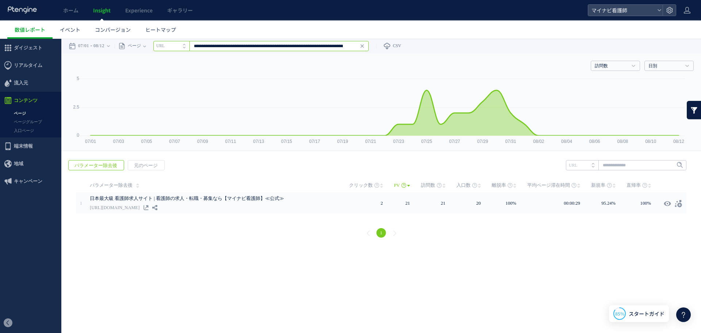
click at [341, 48] on input "**********" at bounding box center [260, 46] width 215 height 10
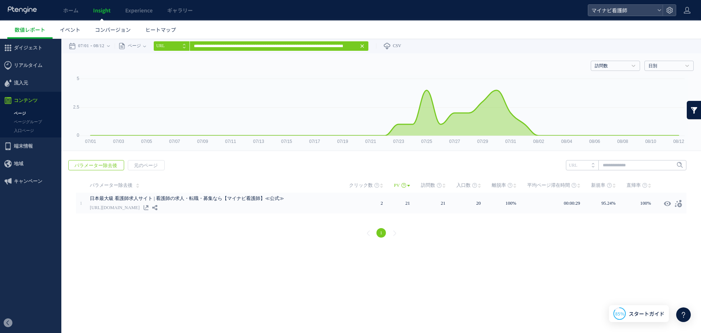
click at [365, 46] on icon at bounding box center [362, 46] width 6 height 6
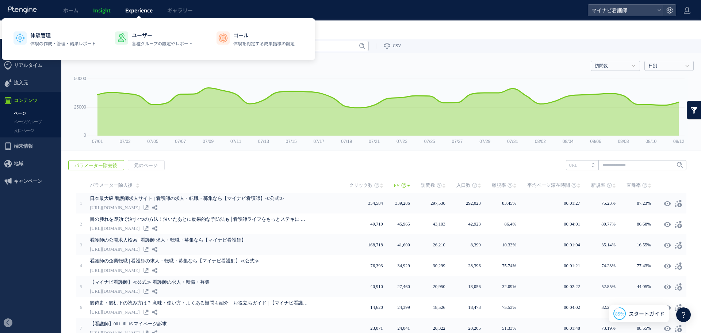
click at [134, 12] on span "Experience" at bounding box center [138, 10] width 27 height 7
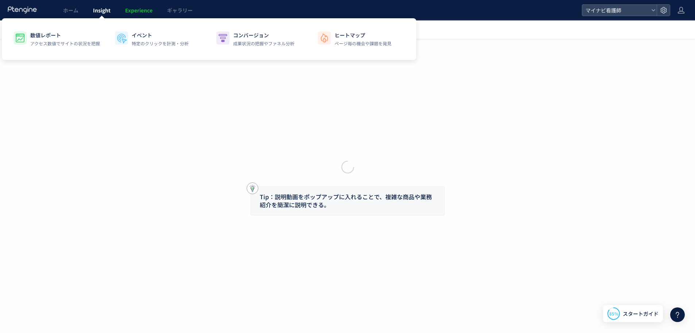
click at [99, 11] on span "Insight" at bounding box center [102, 10] width 18 height 7
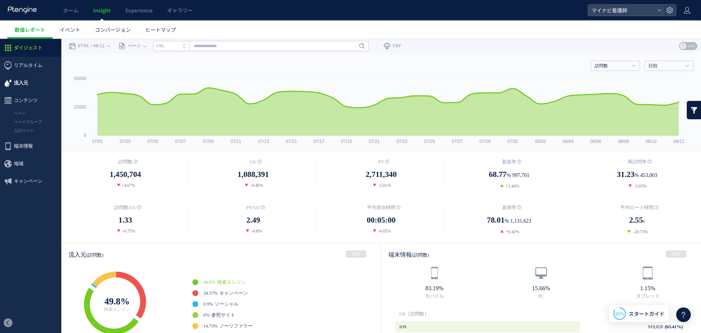
click at [36, 85] on span "流入元" at bounding box center [30, 83] width 61 height 18
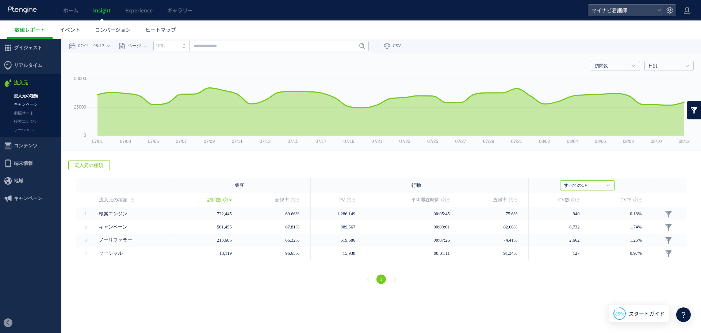
click at [35, 103] on link "キャンペーン" at bounding box center [30, 104] width 61 height 8
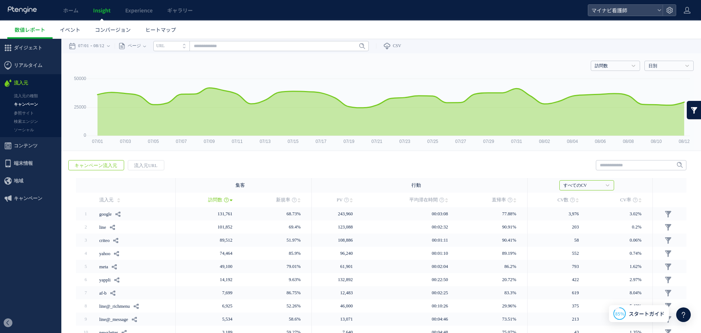
click at [25, 111] on link "参照サイト" at bounding box center [30, 113] width 61 height 8
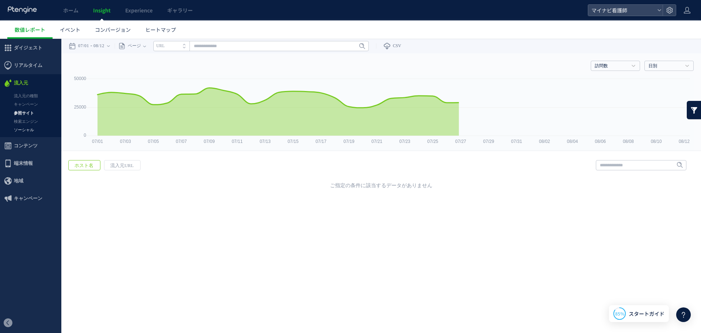
click at [28, 128] on link "ソーシャル" at bounding box center [30, 130] width 61 height 8
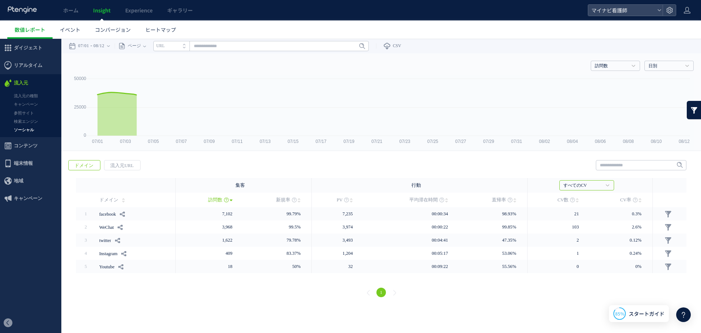
click at [28, 146] on span "コンテンツ" at bounding box center [26, 146] width 24 height 18
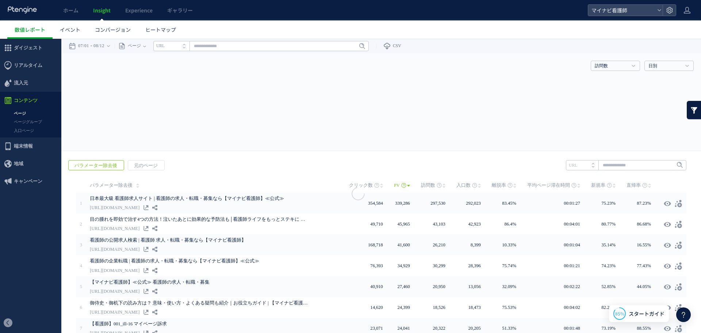
click at [93, 15] on div at bounding box center [98, 7] width 11 height 15
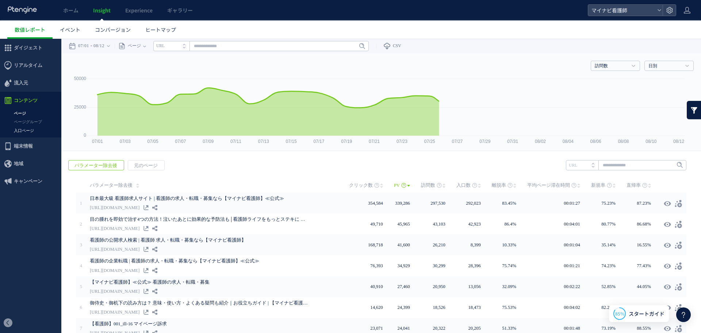
click at [27, 130] on link "入口ページ" at bounding box center [30, 130] width 61 height 8
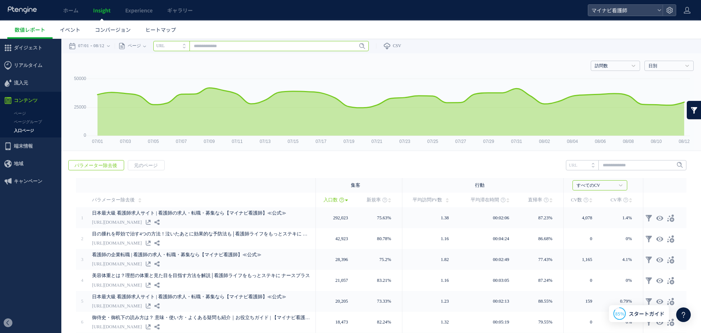
click at [229, 48] on input "text" at bounding box center [260, 46] width 215 height 10
paste input "**********"
type input "**********"
click at [365, 45] on span "Enter" at bounding box center [359, 46] width 9 height 8
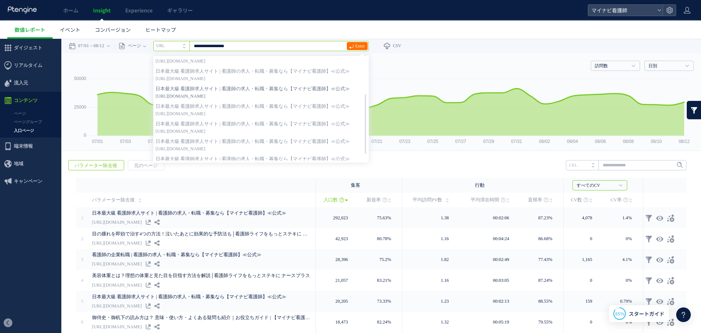
scroll to position [73, 0]
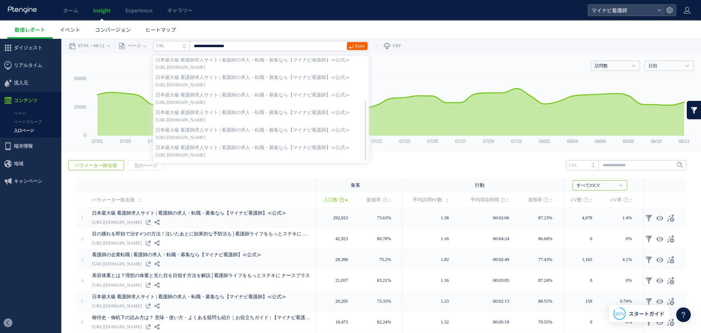
click at [361, 43] on span "Enter" at bounding box center [359, 46] width 9 height 8
click at [360, 43] on span "Enter" at bounding box center [359, 46] width 9 height 8
click at [446, 73] on div "訪問数 訪問数 UU PV 新規率 再訪問率 訪問数/UU PV/UU 平均滞在時間 直帰率 平均ロード時間 日別" at bounding box center [381, 64] width 625 height 22
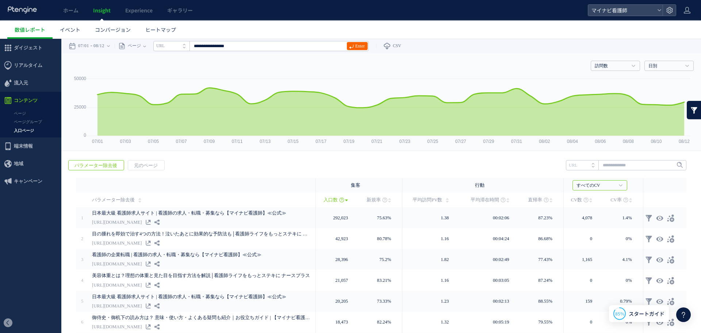
click at [353, 47] on use at bounding box center [351, 47] width 4 height 4
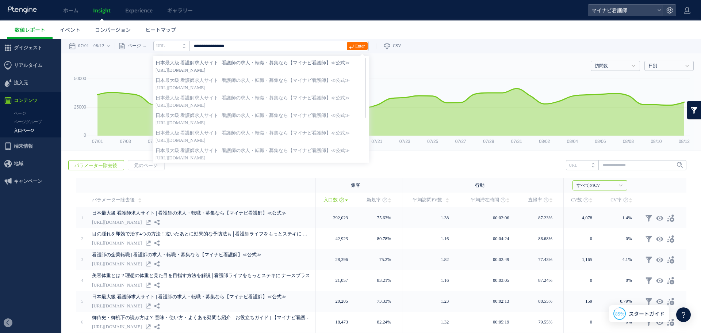
drag, startPoint x: 313, startPoint y: 64, endPoint x: 369, endPoint y: 64, distance: 56.2
click at [313, 64] on strong "日本最大級 看護師求人サイト | 看護師の求人・転職・募集なら【マイナビ看護師】≪公式≫" at bounding box center [260, 62] width 211 height 7
type input "**********"
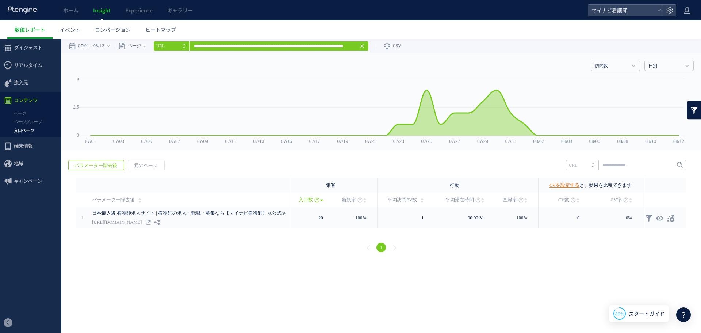
click at [320, 200] on use at bounding box center [321, 200] width 3 height 2
click at [299, 199] on span "入口数" at bounding box center [306, 199] width 14 height 15
click at [314, 200] on icon at bounding box center [316, 199] width 5 height 5
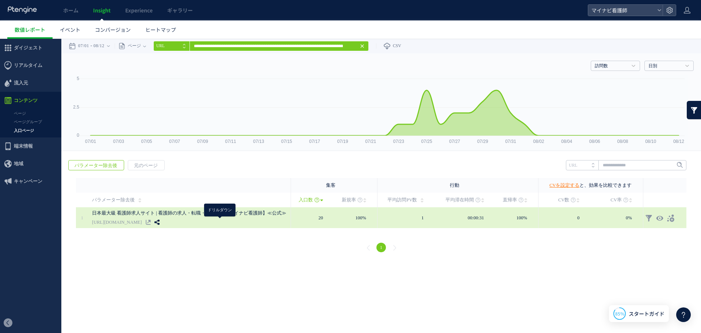
click at [160, 224] on icon at bounding box center [156, 221] width 5 height 5
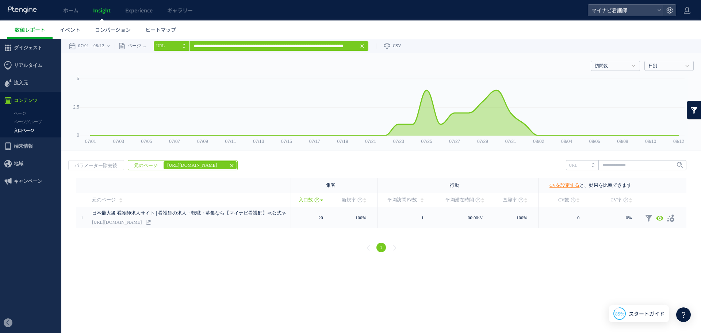
click at [231, 166] on icon at bounding box center [232, 165] width 6 height 6
click at [365, 44] on icon at bounding box center [362, 46] width 6 height 6
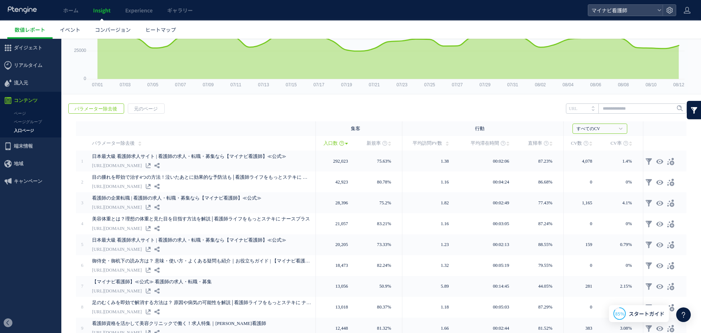
scroll to position [73, 0]
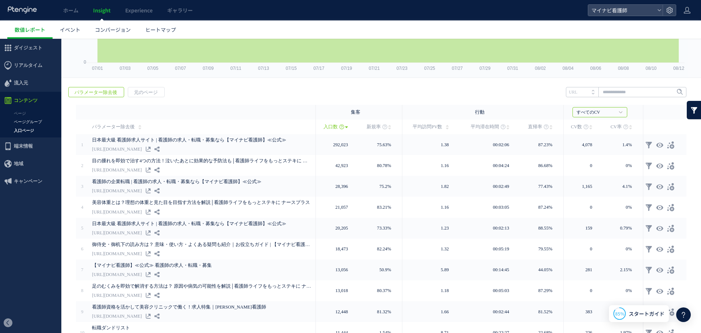
click at [40, 119] on link "ページグループ" at bounding box center [30, 122] width 61 height 8
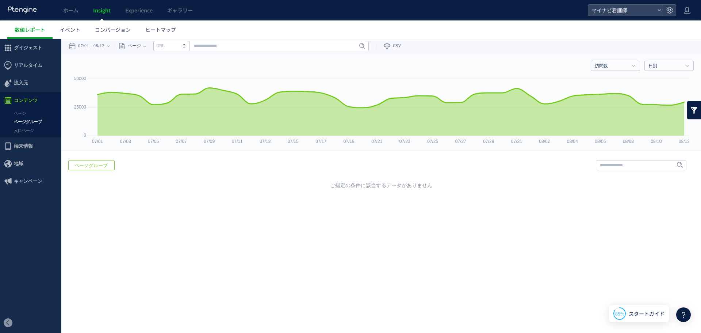
click at [189, 45] on span at bounding box center [186, 43] width 6 height 5
click at [222, 45] on input "text" at bounding box center [260, 46] width 215 height 10
click at [178, 47] on icon "タイトル名" at bounding box center [167, 45] width 22 height 5
click at [178, 47] on li "URL" at bounding box center [171, 46] width 36 height 10
click at [189, 47] on span at bounding box center [186, 48] width 6 height 5
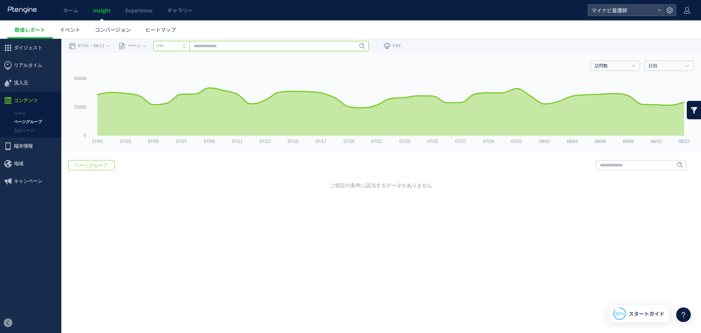
click at [233, 50] on input "text" at bounding box center [260, 46] width 215 height 10
paste input "**********"
type input "**********"
click at [358, 47] on span "Enter" at bounding box center [359, 46] width 9 height 8
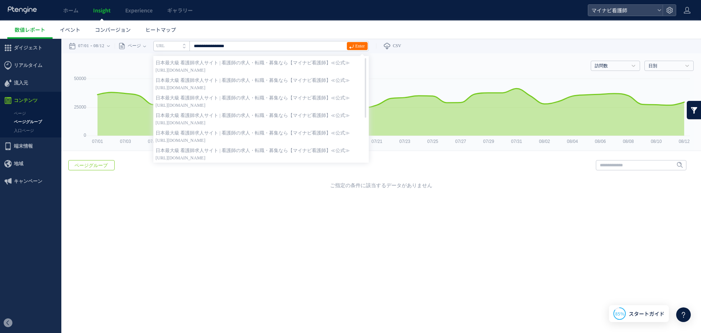
click at [433, 53] on div "訪問数 訪問数 [GEOGRAPHIC_DATA] PV 新規率 再訪問率 訪問数/UU PV/UU 平均滞在時間 直帰率 平均ロード時間 日別" at bounding box center [381, 64] width 625 height 22
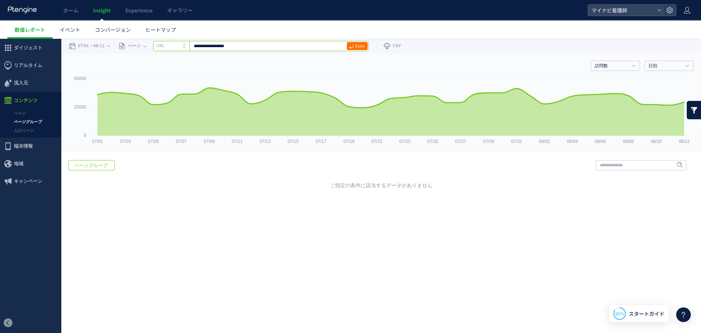
click at [276, 45] on input "**********" at bounding box center [260, 46] width 215 height 10
click at [297, 62] on div "訪問数 訪問数 [GEOGRAPHIC_DATA] PV 新規率 再訪問率 訪問数/UU PV/UU 平均滞在時間 直帰率 平均ロード時間 日別" at bounding box center [381, 64] width 625 height 22
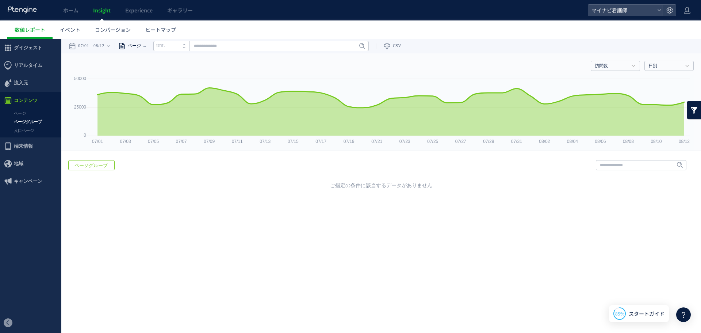
click at [140, 47] on span "ページ" at bounding box center [133, 46] width 15 height 15
click at [202, 63] on div "訪問数 訪問数 [GEOGRAPHIC_DATA] PV 新規率 再訪問率 訪問数/UU PV/UU 平均滞在時間 直帰率 平均ロード時間 日別" at bounding box center [381, 64] width 625 height 22
click at [32, 113] on link "ページ" at bounding box center [30, 113] width 61 height 8
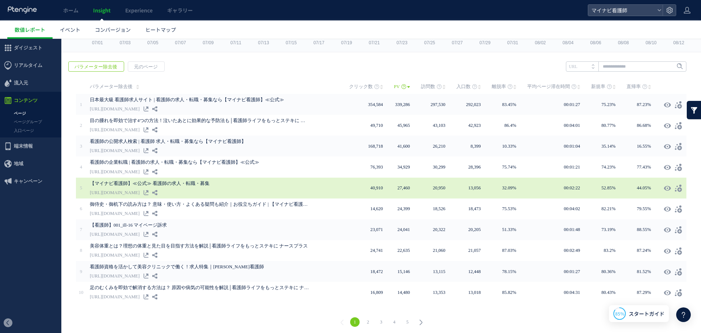
scroll to position [99, 0]
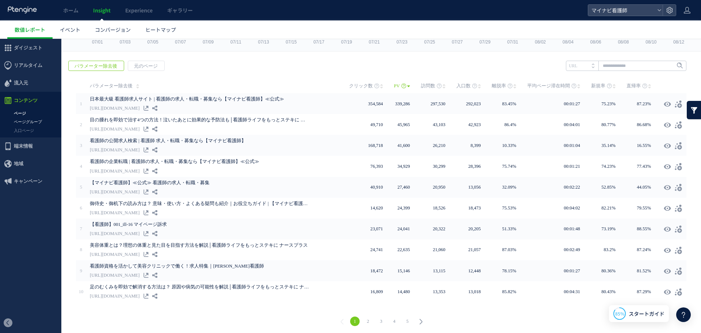
click at [32, 122] on link "ページグループ" at bounding box center [30, 122] width 61 height 8
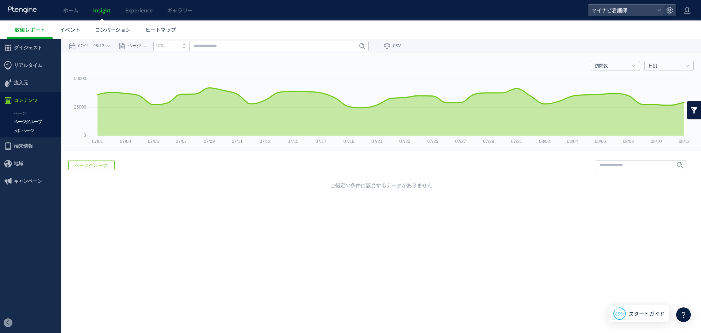
click at [22, 131] on link "入口ページ" at bounding box center [30, 130] width 61 height 8
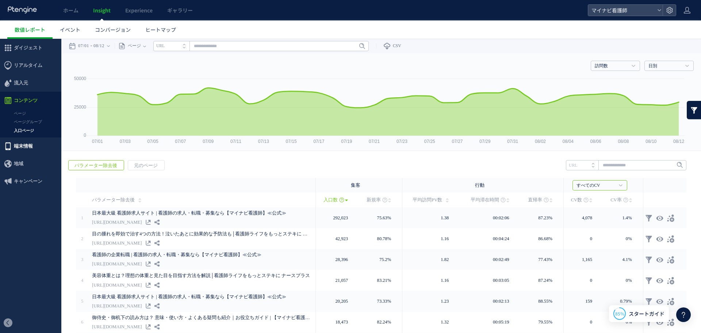
click at [38, 146] on span "端末情報" at bounding box center [30, 146] width 61 height 18
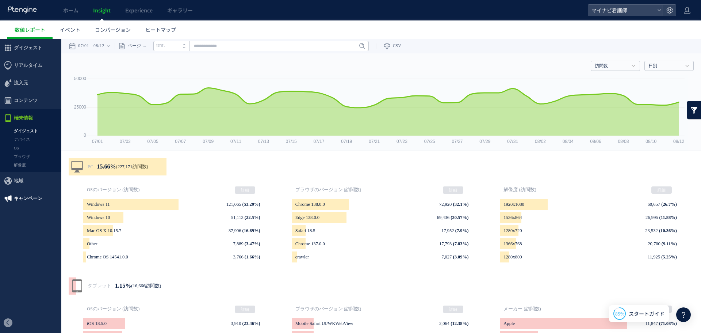
click at [31, 200] on span "キャンペーン" at bounding box center [28, 198] width 28 height 18
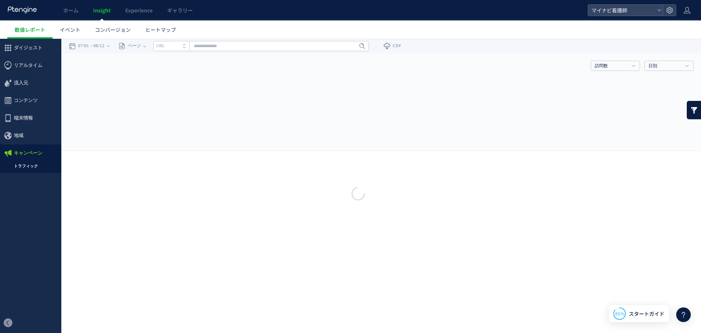
click at [33, 164] on div at bounding box center [350, 166] width 701 height 23
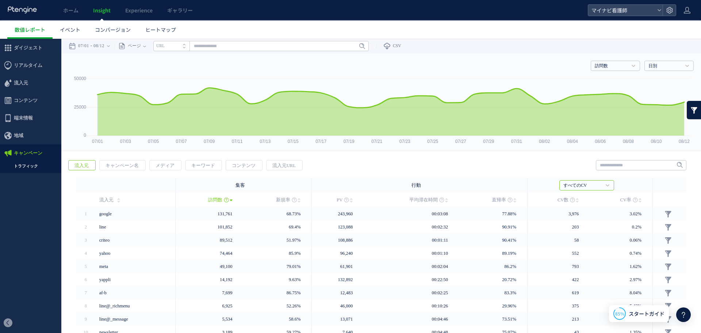
click at [30, 163] on link "トラフィック" at bounding box center [30, 166] width 61 height 8
click at [281, 166] on span "流入元URL" at bounding box center [283, 165] width 35 height 10
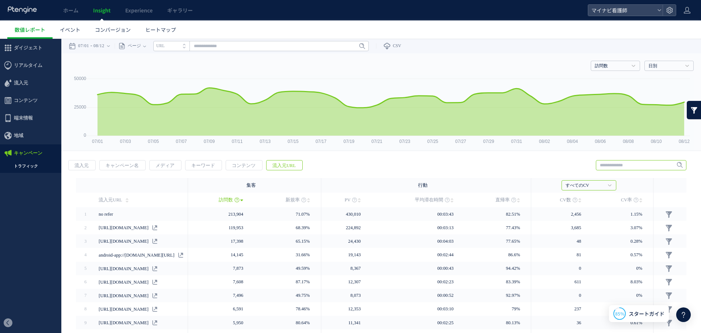
click at [628, 164] on input "text" at bounding box center [641, 165] width 91 height 10
paste input "**********"
type input "**********"
click at [675, 165] on span "Enter" at bounding box center [677, 165] width 9 height 8
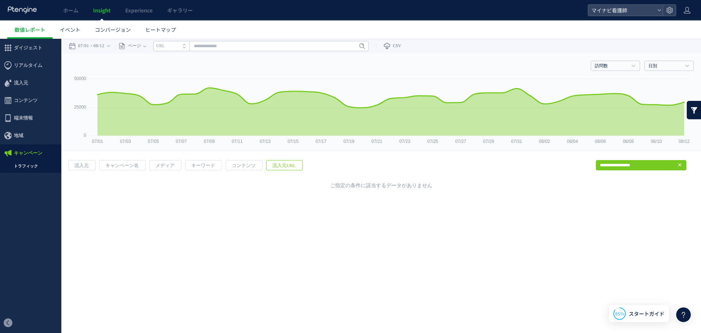
click at [680, 164] on icon at bounding box center [680, 165] width 6 height 6
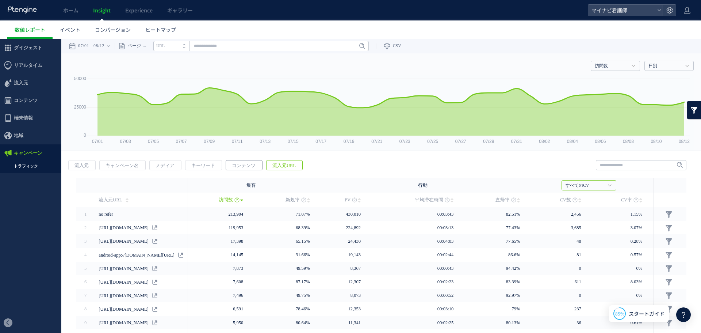
click at [242, 168] on span "コンテンツ" at bounding box center [243, 165] width 35 height 10
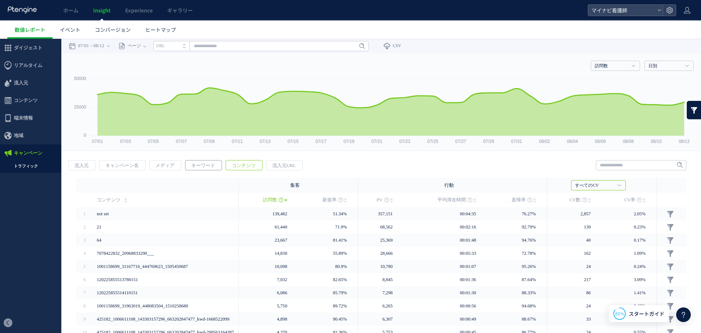
click at [202, 164] on span "キーワード" at bounding box center [202, 165] width 35 height 10
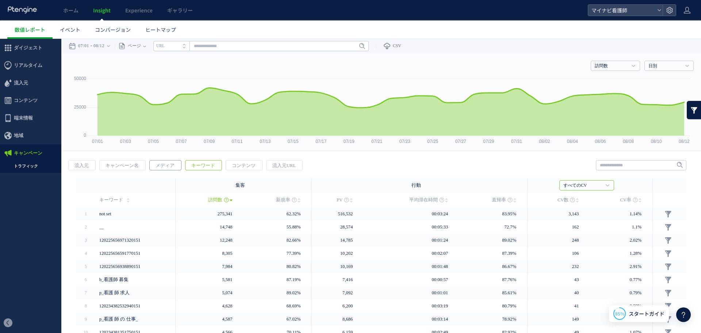
click at [167, 165] on span "メディア" at bounding box center [165, 165] width 31 height 10
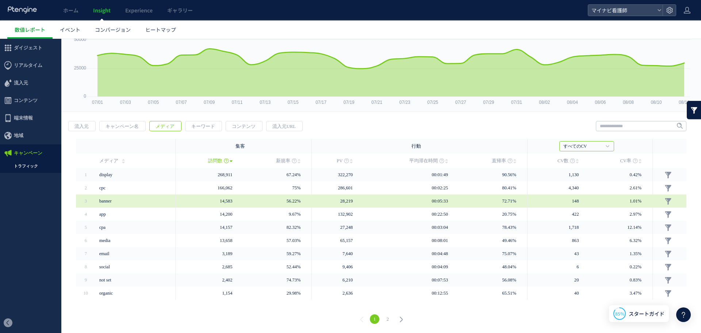
scroll to position [39, 0]
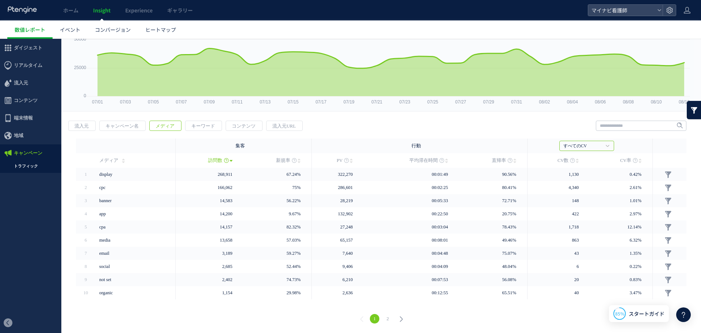
click at [389, 319] on link "2" at bounding box center [387, 318] width 9 height 9
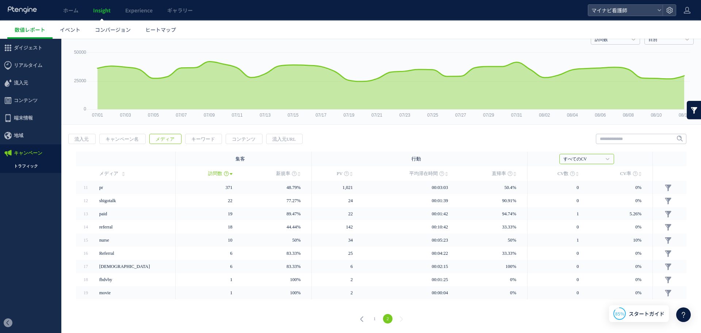
scroll to position [26, 0]
click at [387, 317] on link "2" at bounding box center [387, 318] width 9 height 9
click at [375, 317] on link "1" at bounding box center [374, 318] width 9 height 9
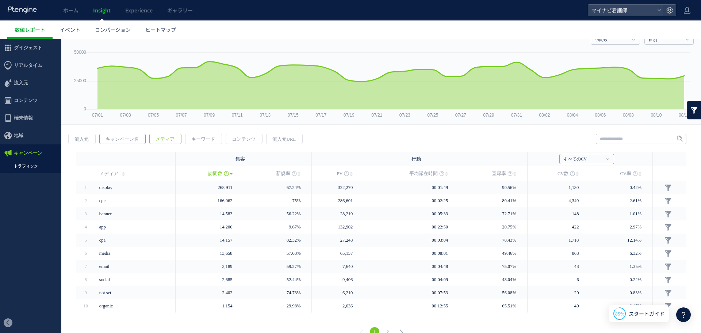
click at [129, 138] on span "キャンペーン名" at bounding box center [122, 139] width 45 height 10
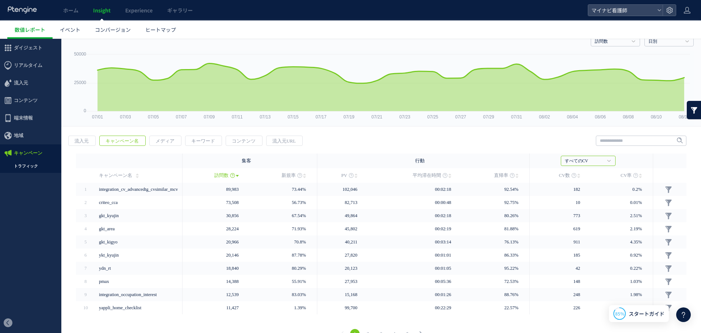
scroll to position [39, 0]
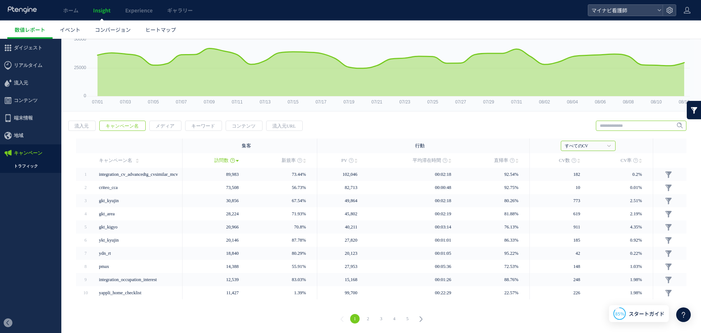
click at [617, 128] on input "text" at bounding box center [641, 125] width 91 height 10
paste input "**********"
drag, startPoint x: 627, startPoint y: 125, endPoint x: 542, endPoint y: 124, distance: 84.7
click at [542, 124] on div "戻る 流入元 キャンペーン名 メディア キーワード PV" at bounding box center [381, 222] width 640 height 219
type input "******"
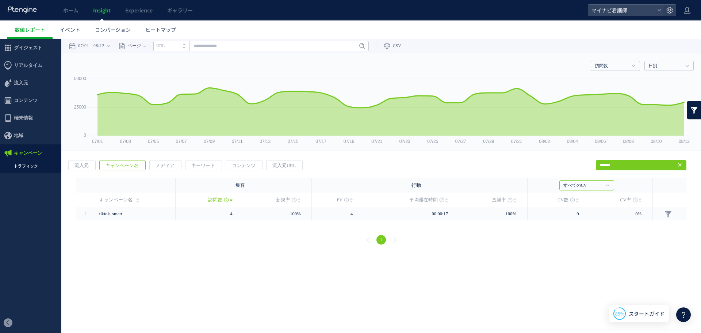
scroll to position [0, 0]
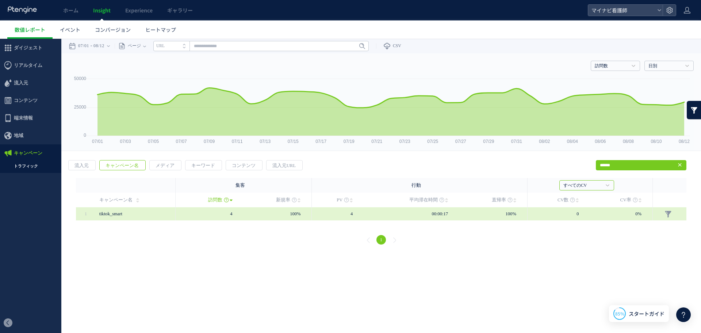
click at [231, 214] on span "4" at bounding box center [231, 213] width 2 height 5
click at [299, 216] on span "100%" at bounding box center [295, 213] width 11 height 5
click at [667, 212] on link at bounding box center [667, 213] width 7 height 7
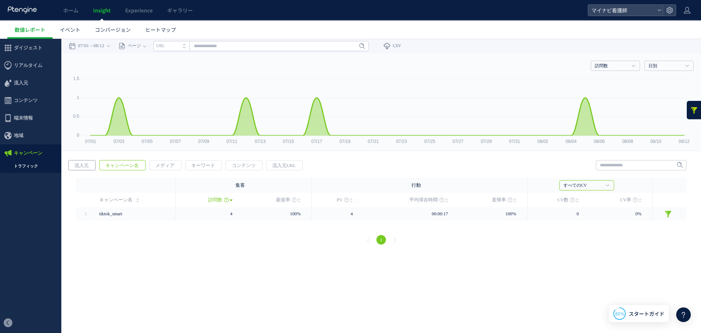
click at [77, 165] on span "流入元" at bounding box center [82, 165] width 26 height 10
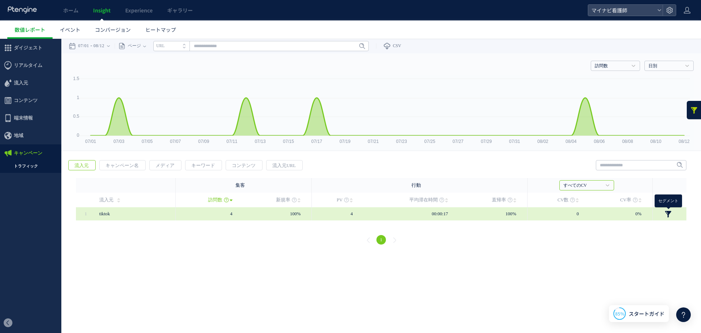
click at [669, 212] on link at bounding box center [667, 213] width 7 height 7
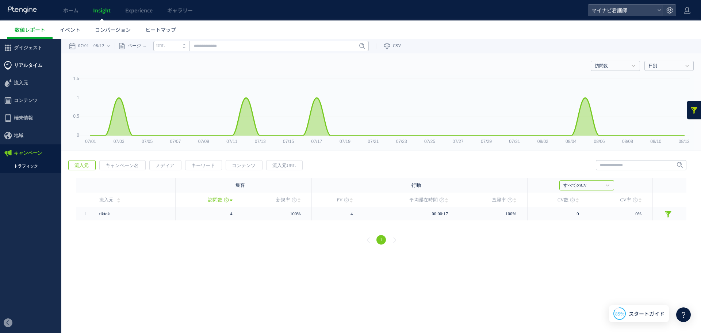
click at [32, 57] on span "リアルタイム" at bounding box center [28, 66] width 28 height 18
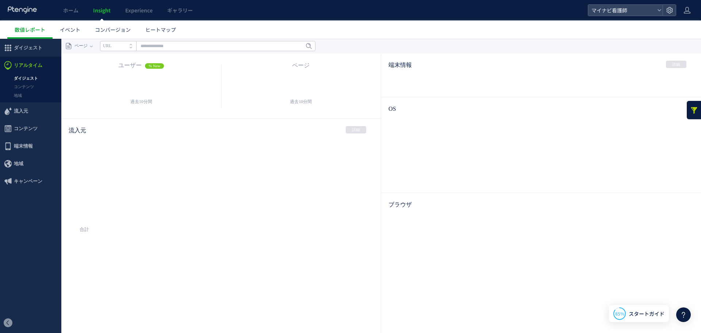
click at [30, 78] on div at bounding box center [350, 166] width 701 height 333
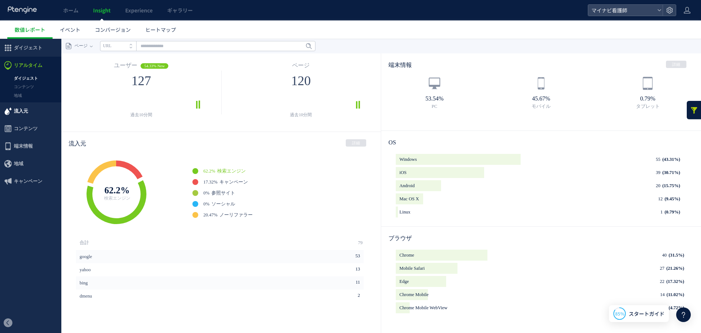
click at [30, 108] on span "流入元" at bounding box center [30, 111] width 61 height 18
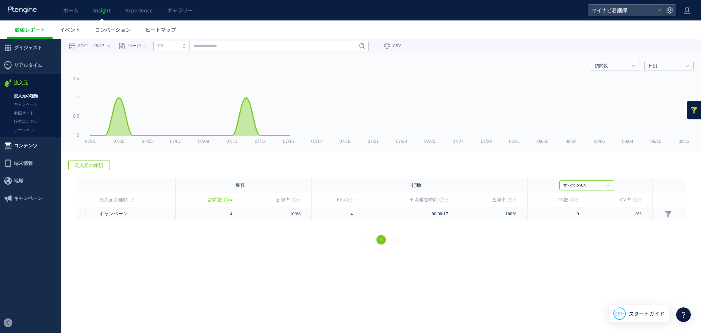
click at [28, 144] on span "コンテンツ" at bounding box center [26, 146] width 24 height 18
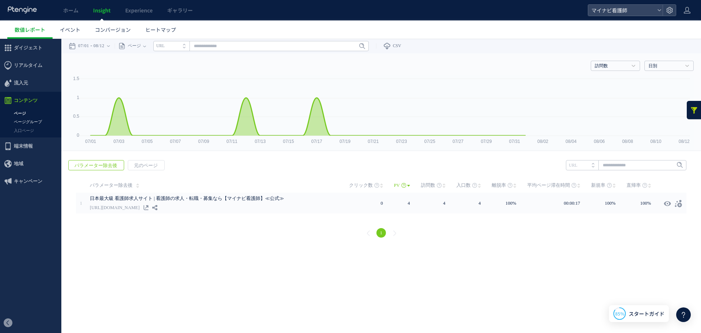
click at [32, 120] on link "ページグループ" at bounding box center [30, 122] width 61 height 8
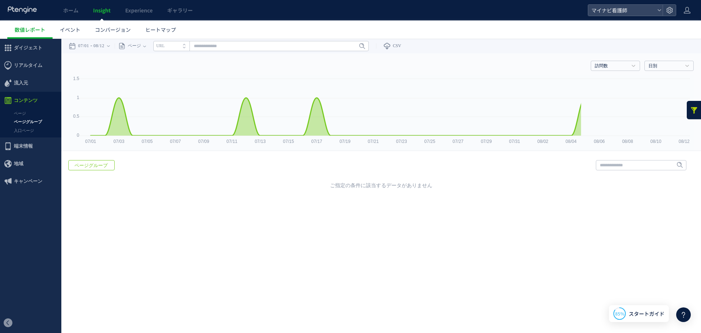
click at [20, 130] on link "入口ページ" at bounding box center [30, 130] width 61 height 8
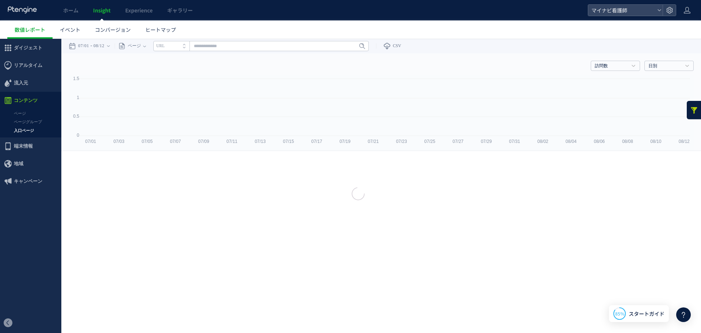
click at [35, 120] on link "ページグループ" at bounding box center [30, 122] width 61 height 8
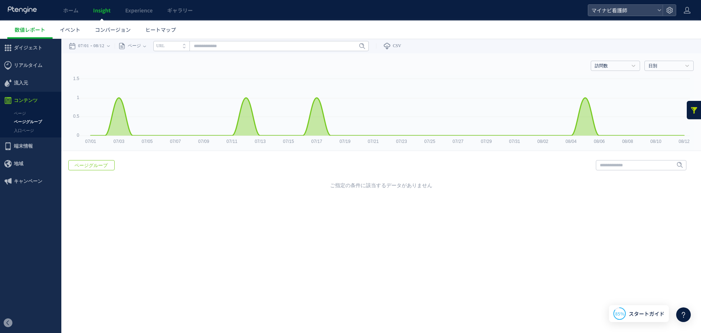
click at [100, 162] on span "ページグループ" at bounding box center [91, 165] width 45 height 10
click at [213, 42] on input "text" at bounding box center [260, 46] width 215 height 10
click at [184, 47] on li "URL" at bounding box center [171, 46] width 36 height 10
click at [188, 46] on span at bounding box center [186, 48] width 6 height 5
